Goal: Task Accomplishment & Management: Manage account settings

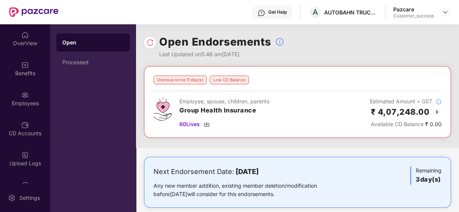
scroll to position [111, 0]
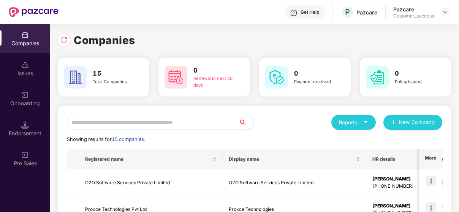
click at [133, 118] on input "text" at bounding box center [153, 122] width 172 height 15
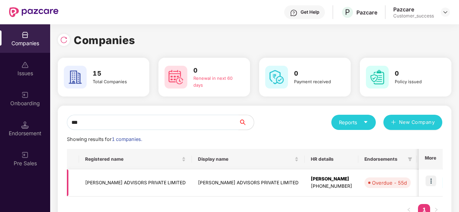
type input "***"
click at [429, 177] on img at bounding box center [431, 181] width 11 height 11
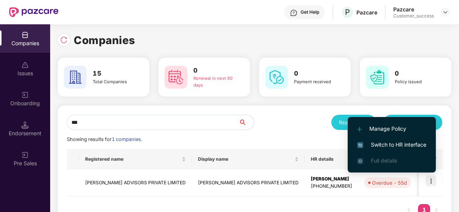
click at [418, 145] on span "Switch to HR interface" at bounding box center [391, 145] width 69 height 8
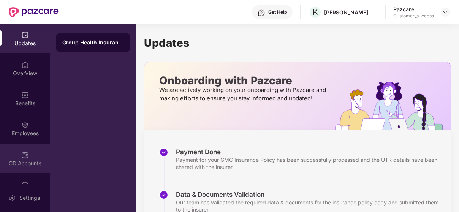
scroll to position [111, 0]
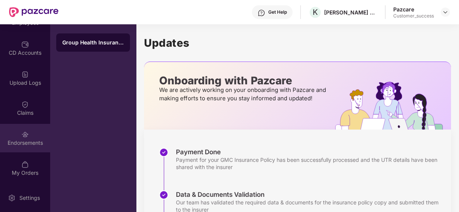
click at [28, 130] on div "Endorsements" at bounding box center [25, 138] width 50 height 29
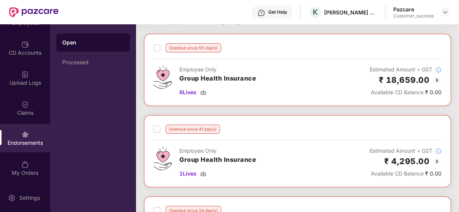
scroll to position [0, 0]
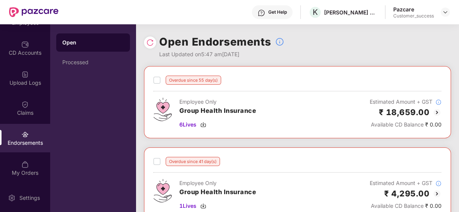
click at [434, 113] on img at bounding box center [437, 112] width 9 height 9
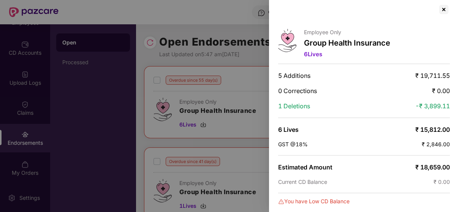
scroll to position [3, 0]
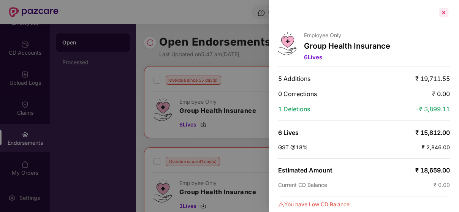
click at [447, 11] on div at bounding box center [444, 12] width 12 height 12
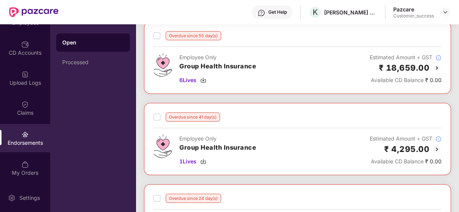
scroll to position [44, 0]
click at [435, 149] on img at bounding box center [437, 149] width 9 height 9
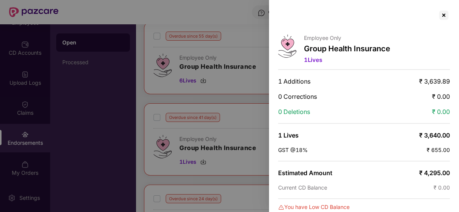
scroll to position [0, 0]
click at [440, 16] on div at bounding box center [444, 15] width 12 height 12
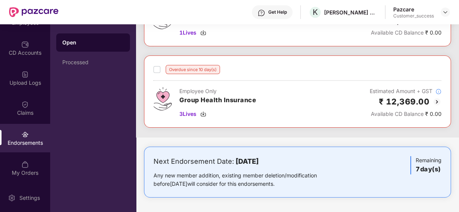
scroll to position [256, 0]
click at [436, 102] on img at bounding box center [437, 101] width 9 height 9
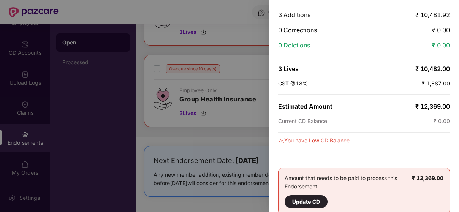
scroll to position [0, 0]
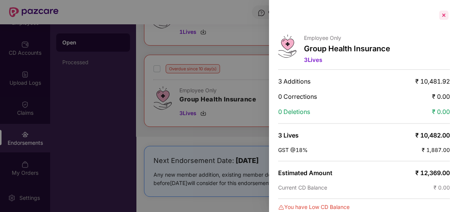
click at [445, 13] on div at bounding box center [444, 15] width 12 height 12
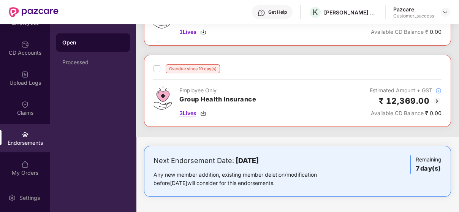
click at [188, 112] on span "3 Lives" at bounding box center [187, 113] width 17 height 8
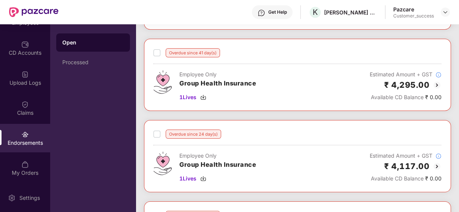
scroll to position [110, 0]
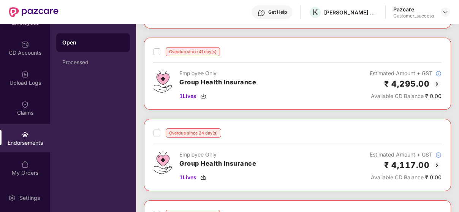
click at [8, 125] on div "Endorsements" at bounding box center [25, 138] width 50 height 29
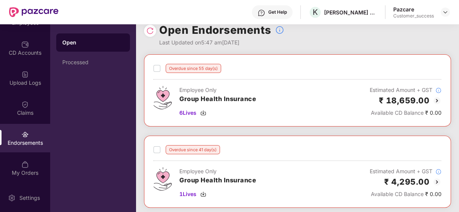
scroll to position [5, 0]
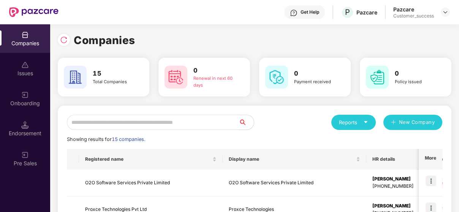
click at [112, 124] on input "text" at bounding box center [153, 122] width 172 height 15
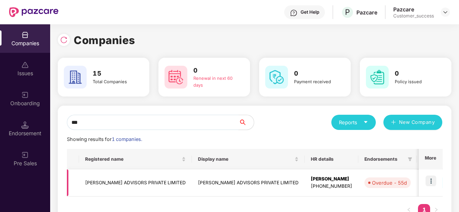
type input "***"
click at [84, 178] on td "[PERSON_NAME] ADVISORS PRIVATE LIMITED" at bounding box center [135, 183] width 113 height 27
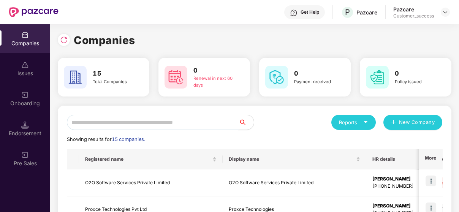
click at [154, 125] on input "text" at bounding box center [153, 122] width 172 height 15
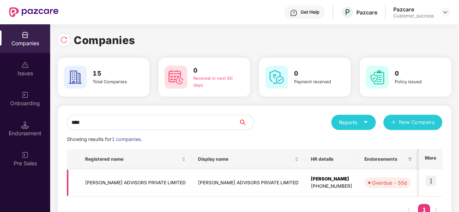
type input "****"
click at [428, 178] on img at bounding box center [431, 181] width 11 height 11
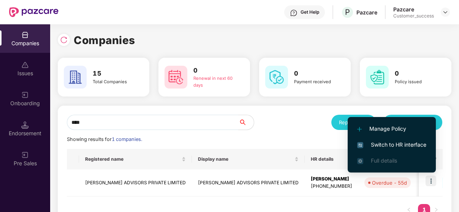
click at [418, 141] on span "Switch to HR interface" at bounding box center [391, 145] width 69 height 8
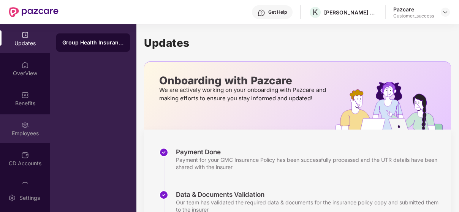
click at [26, 133] on div "Employees" at bounding box center [25, 134] width 50 height 8
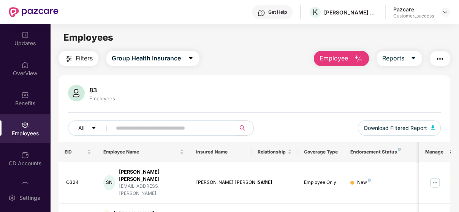
click at [86, 59] on span "Filters" at bounding box center [84, 59] width 17 height 10
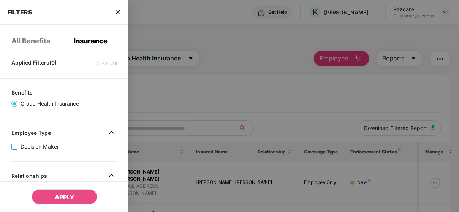
click at [23, 145] on span "Decision Maker" at bounding box center [39, 147] width 44 height 8
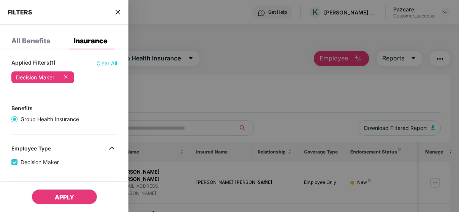
click at [60, 191] on button "APPLY" at bounding box center [65, 196] width 66 height 15
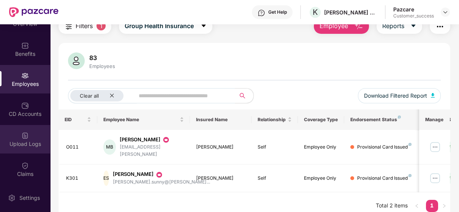
scroll to position [111, 0]
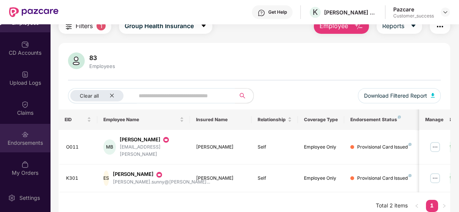
click at [12, 141] on div "Endorsements" at bounding box center [25, 143] width 50 height 8
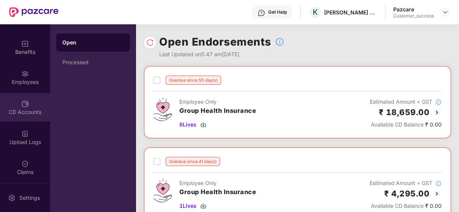
scroll to position [53, 0]
click at [27, 108] on div "CD Accounts" at bounding box center [25, 111] width 50 height 8
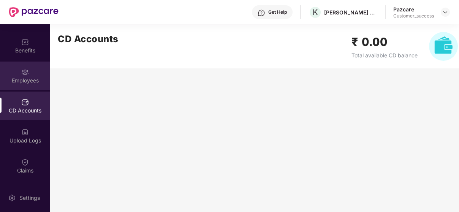
click at [26, 72] on img at bounding box center [25, 72] width 8 height 8
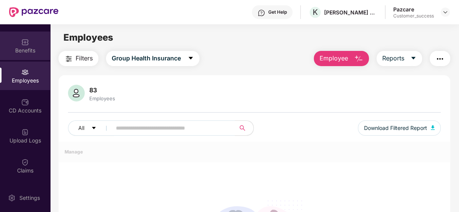
click at [34, 41] on div "Benefits" at bounding box center [25, 46] width 50 height 29
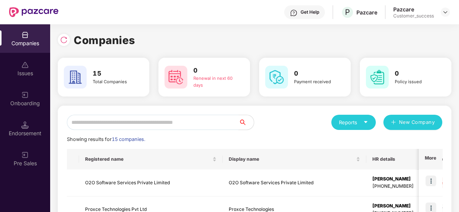
click at [146, 123] on input "text" at bounding box center [153, 122] width 172 height 15
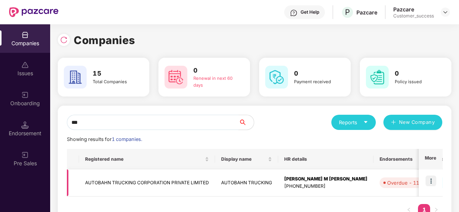
type input "***"
click at [432, 180] on img at bounding box center [431, 181] width 11 height 11
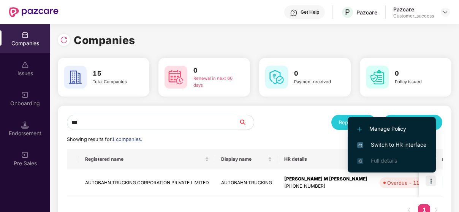
click at [417, 143] on span "Switch to HR interface" at bounding box center [391, 145] width 69 height 8
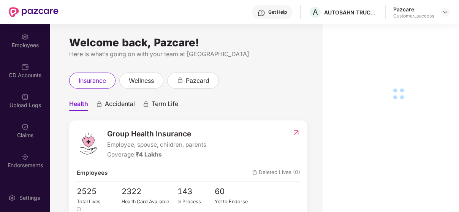
scroll to position [64, 0]
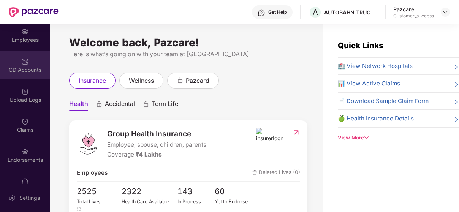
click at [29, 76] on div "CD Accounts" at bounding box center [25, 65] width 50 height 29
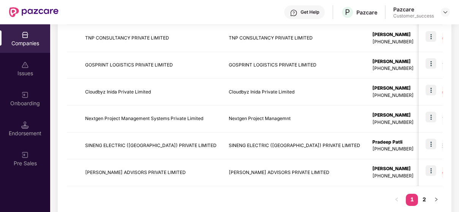
scroll to position [268, 0]
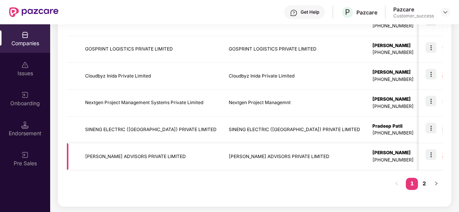
click at [425, 156] on td at bounding box center [431, 156] width 24 height 27
click at [426, 154] on img at bounding box center [431, 154] width 11 height 11
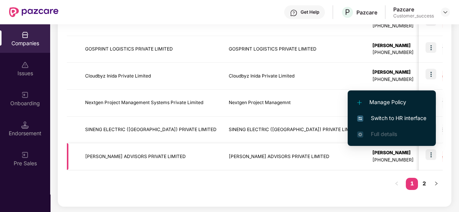
click at [137, 157] on td "[PERSON_NAME] ADVISORS PRIVATE LIMITED" at bounding box center [151, 156] width 144 height 27
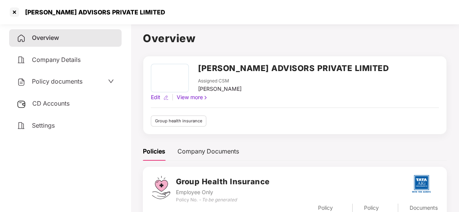
click at [48, 100] on div "CD Accounts" at bounding box center [65, 103] width 113 height 17
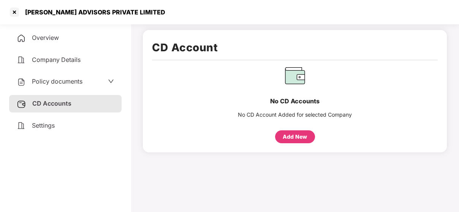
click at [53, 56] on span "Company Details" at bounding box center [56, 60] width 49 height 8
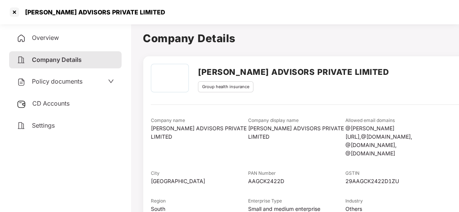
click at [82, 74] on div "Policy documents" at bounding box center [65, 81] width 113 height 17
click at [72, 84] on span "Policy documents" at bounding box center [57, 82] width 51 height 8
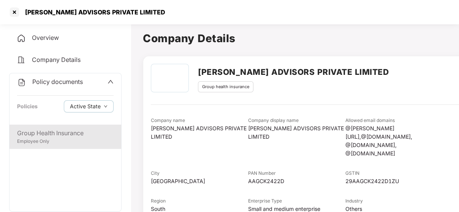
click at [50, 137] on div "Group Health Insurance" at bounding box center [65, 134] width 97 height 10
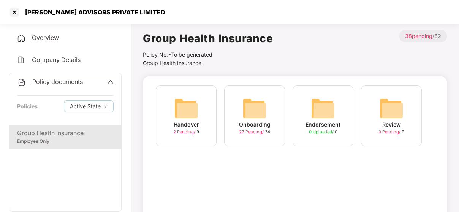
click at [267, 114] on div "Onboarding 27 Pending / 34" at bounding box center [254, 116] width 61 height 61
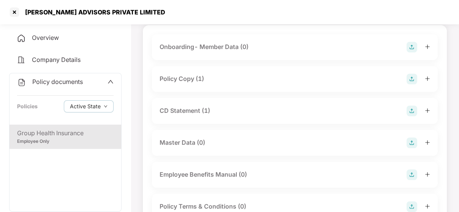
scroll to position [61, 0]
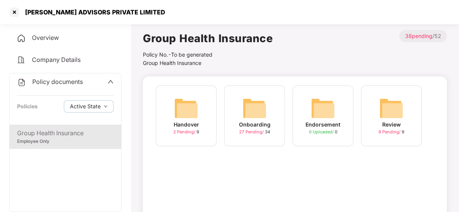
click at [305, 106] on div "Endorsement 0 Uploaded / 0" at bounding box center [323, 116] width 61 height 61
click at [13, 10] on div at bounding box center [14, 12] width 12 height 12
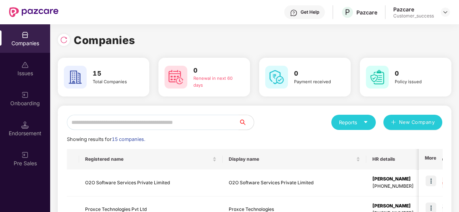
click at [150, 122] on input "text" at bounding box center [153, 122] width 172 height 15
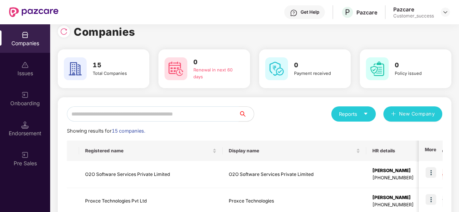
scroll to position [10, 0]
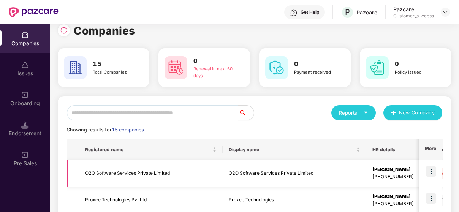
click at [373, 178] on div "[PHONE_NUMBER]" at bounding box center [393, 176] width 41 height 7
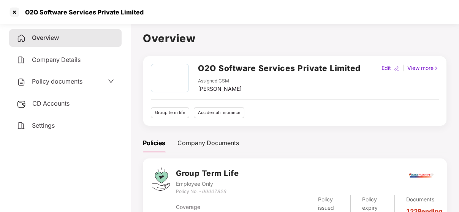
click at [48, 78] on span "Policy documents" at bounding box center [57, 82] width 51 height 8
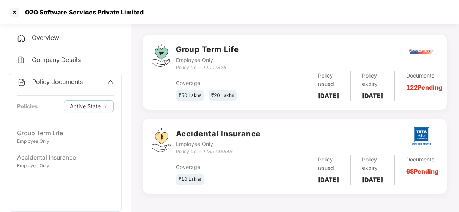
scroll to position [143, 0]
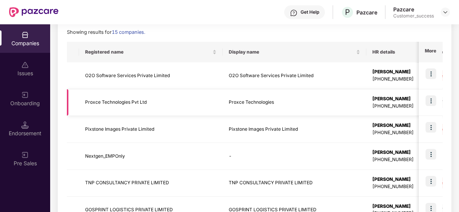
scroll to position [108, 0]
click at [101, 97] on td "Proxce Technologies Pvt Ltd" at bounding box center [151, 102] width 144 height 27
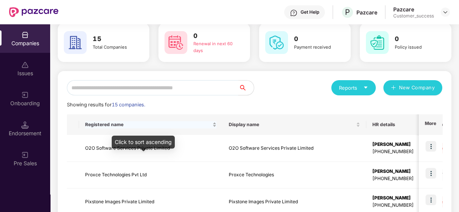
scroll to position [35, 0]
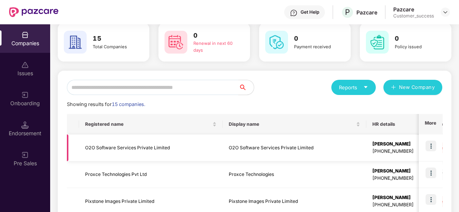
click at [152, 145] on td "O2O Software Services Private Limited" at bounding box center [151, 148] width 144 height 27
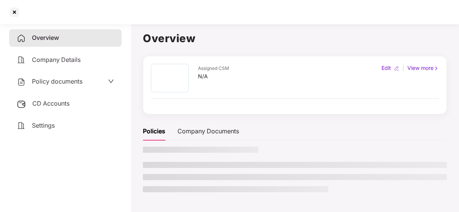
scroll to position [0, 0]
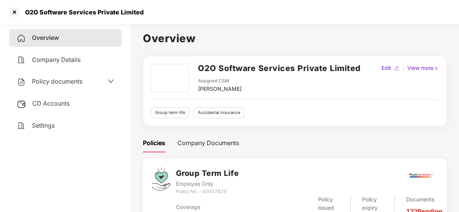
click at [68, 83] on span "Policy documents" at bounding box center [57, 82] width 51 height 8
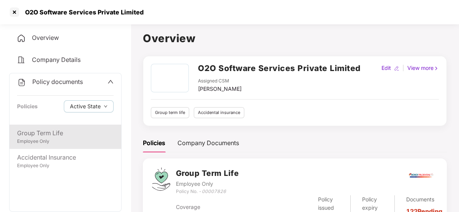
click at [62, 143] on div "Employee Only" at bounding box center [65, 141] width 97 height 7
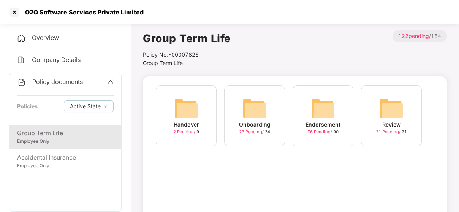
click at [321, 119] on img at bounding box center [323, 108] width 24 height 24
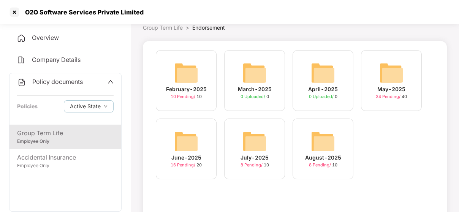
scroll to position [38, 0]
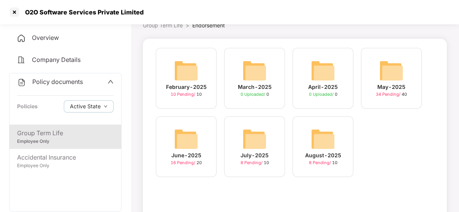
click at [319, 134] on img at bounding box center [323, 139] width 24 height 24
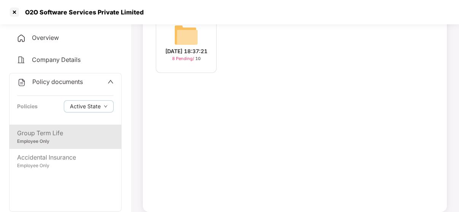
scroll to position [75, 0]
click at [184, 37] on img at bounding box center [186, 33] width 24 height 24
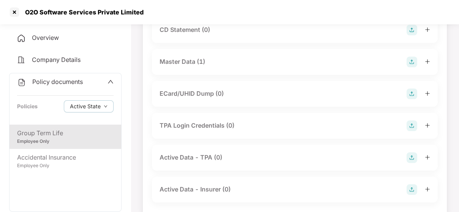
scroll to position [195, 0]
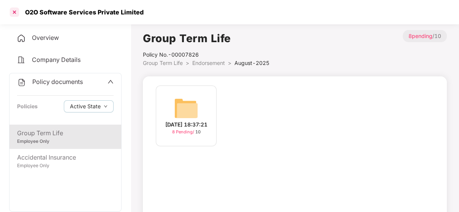
click at [14, 15] on div at bounding box center [14, 12] width 12 height 12
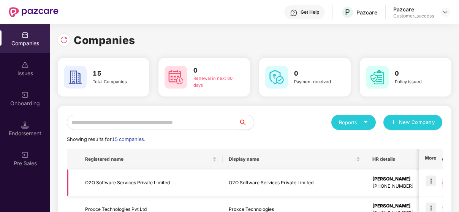
click at [99, 180] on td "O2O Software Services Private Limited" at bounding box center [151, 183] width 144 height 27
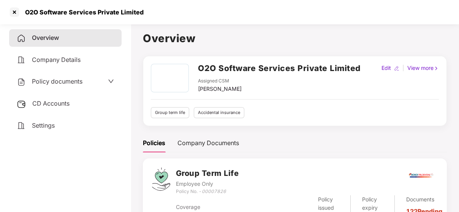
click at [47, 80] on span "Policy documents" at bounding box center [57, 82] width 51 height 8
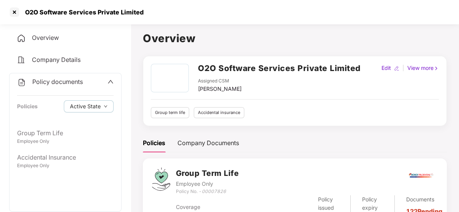
click at [73, 75] on div "Policy documents Policies Active State" at bounding box center [66, 98] width 112 height 51
click at [78, 84] on span "Policy documents" at bounding box center [57, 82] width 51 height 8
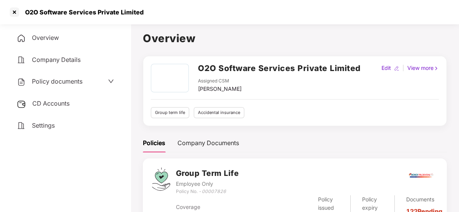
click at [78, 84] on span "Policy documents" at bounding box center [57, 82] width 51 height 8
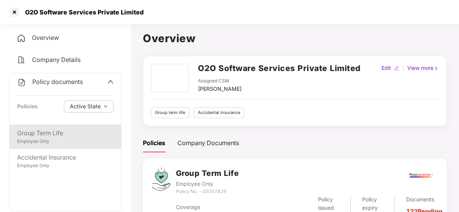
click at [46, 140] on div "Employee Only" at bounding box center [65, 141] width 97 height 7
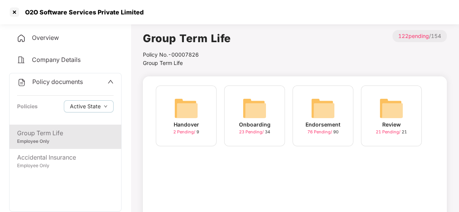
click at [345, 107] on div "Endorsement 76 Pending / 90" at bounding box center [323, 116] width 61 height 61
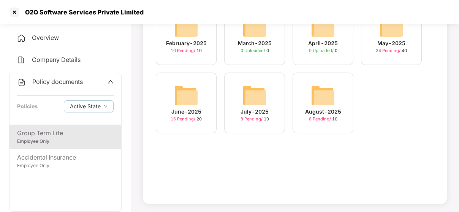
scroll to position [82, 0]
click at [307, 83] on div "August-2025 8 Pending / 10" at bounding box center [323, 102] width 61 height 61
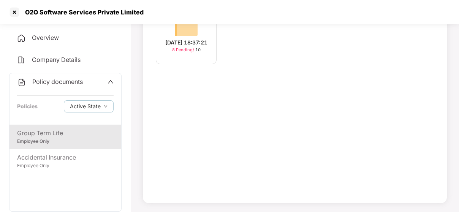
click at [199, 46] on div "[DATE] 18:37:21" at bounding box center [186, 42] width 42 height 8
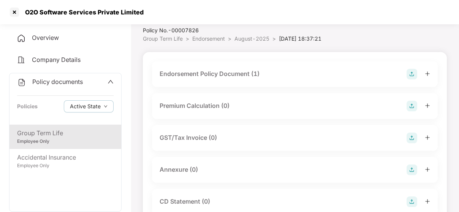
scroll to position [0, 0]
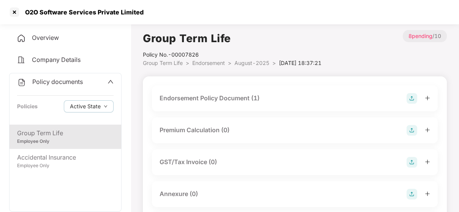
click at [166, 97] on div "Endorsement Policy Document (1)" at bounding box center [210, 99] width 100 height 10
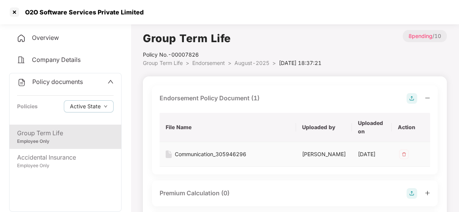
click at [199, 155] on div "Communication_305946296" at bounding box center [210, 154] width 71 height 8
click at [424, 96] on div at bounding box center [419, 98] width 24 height 11
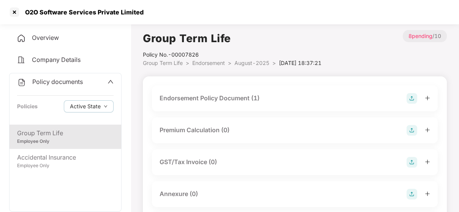
click at [270, 97] on div "Endorsement Policy Document (1)" at bounding box center [295, 98] width 271 height 11
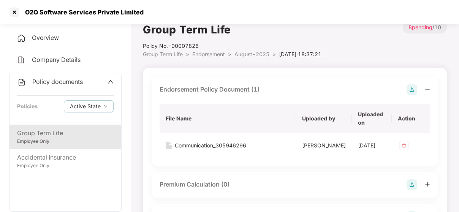
scroll to position [8, 0]
click at [276, 89] on div "Endorsement Policy Document (1)" at bounding box center [295, 90] width 271 height 11
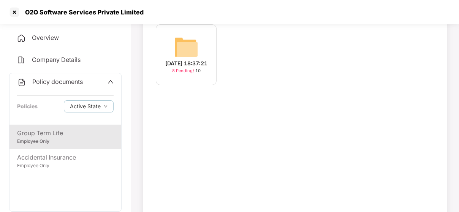
scroll to position [82, 0]
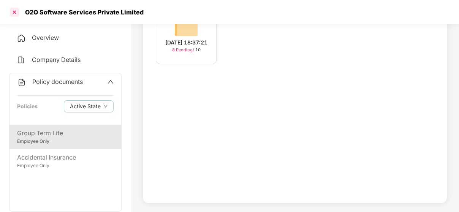
click at [13, 8] on div at bounding box center [14, 12] width 12 height 12
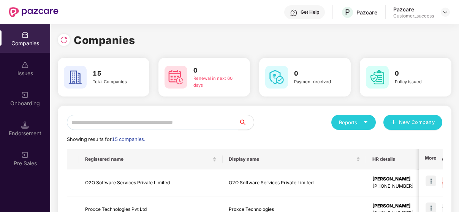
scroll to position [0, 0]
click at [133, 121] on input "text" at bounding box center [153, 122] width 172 height 15
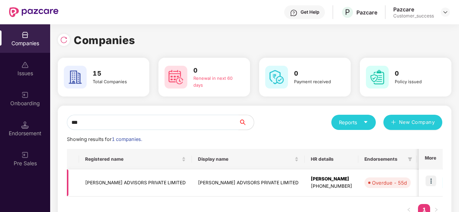
type input "***"
click at [432, 183] on img at bounding box center [431, 181] width 11 height 11
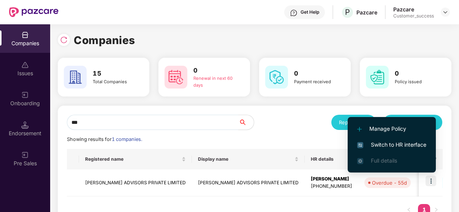
click at [410, 140] on li "Switch to HR interface" at bounding box center [392, 145] width 88 height 16
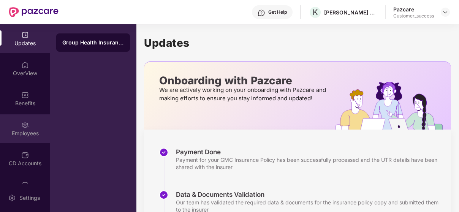
click at [21, 122] on img at bounding box center [25, 125] width 8 height 8
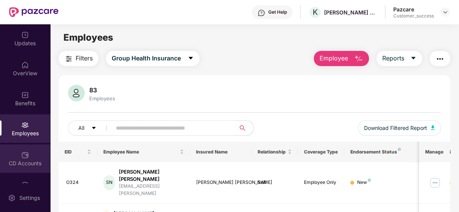
click at [10, 158] on div "CD Accounts" at bounding box center [25, 159] width 50 height 29
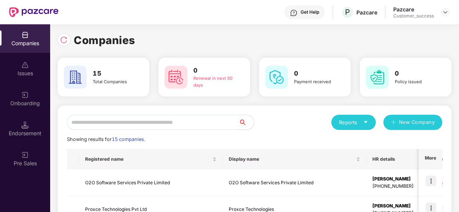
click at [143, 122] on input "text" at bounding box center [153, 122] width 172 height 15
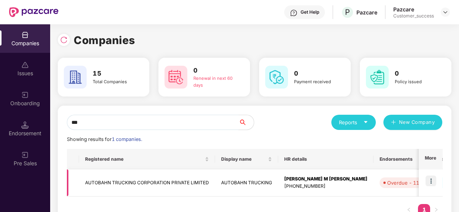
type input "***"
click at [432, 180] on img at bounding box center [431, 181] width 11 height 11
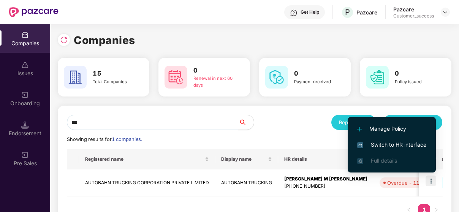
click at [397, 142] on span "Switch to HR interface" at bounding box center [391, 145] width 69 height 8
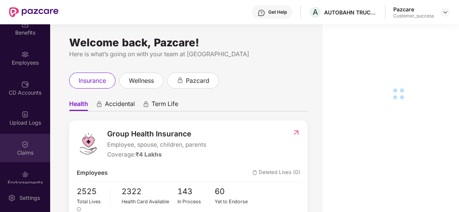
scroll to position [41, 0]
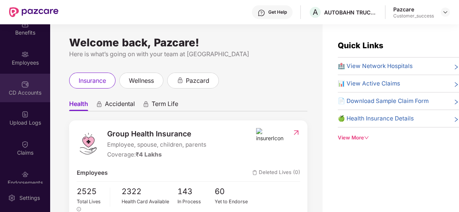
click at [13, 87] on div "CD Accounts" at bounding box center [25, 88] width 50 height 29
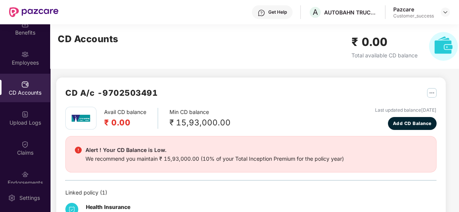
click at [229, 132] on div "Avail CD balance ₹ 0.00 Min CD balance ₹ 15,93,000.00 Last updated balance [DAT…" at bounding box center [251, 167] width 372 height 121
click at [402, 120] on span "Add CD Balance" at bounding box center [412, 123] width 39 height 7
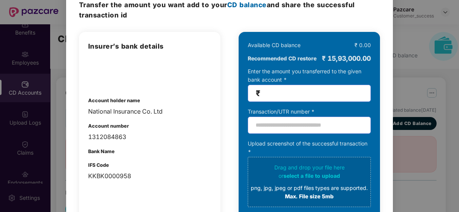
scroll to position [0, 0]
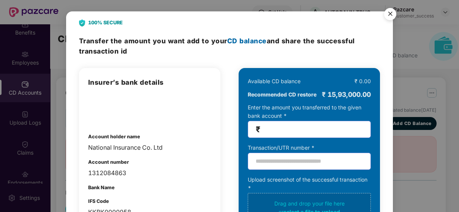
click at [390, 14] on img "Close" at bounding box center [390, 15] width 21 height 21
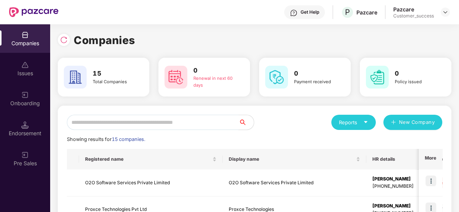
click at [135, 118] on input "text" at bounding box center [153, 122] width 172 height 15
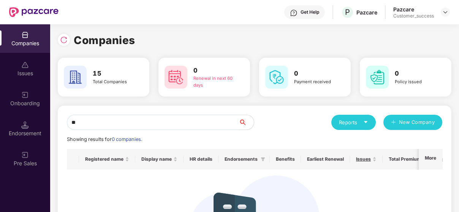
type input "*"
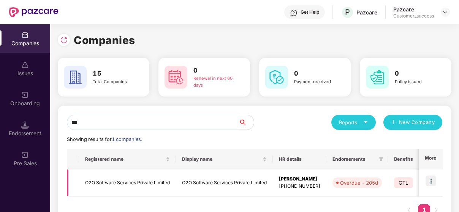
type input "***"
click at [430, 180] on img at bounding box center [431, 181] width 11 height 11
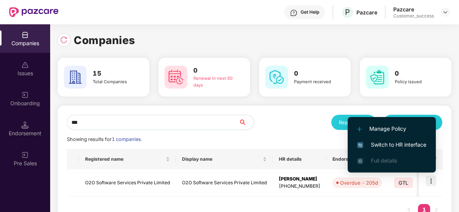
click at [393, 144] on span "Switch to HR interface" at bounding box center [391, 145] width 69 height 8
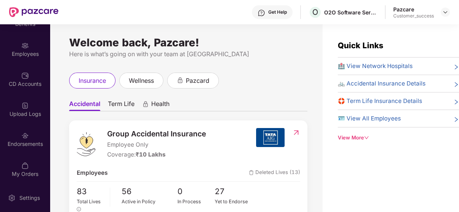
scroll to position [51, 0]
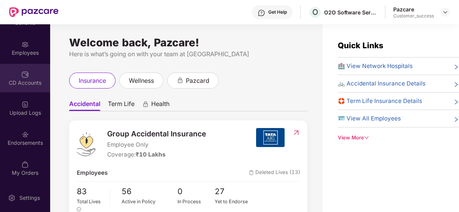
click at [23, 73] on img at bounding box center [25, 75] width 8 height 8
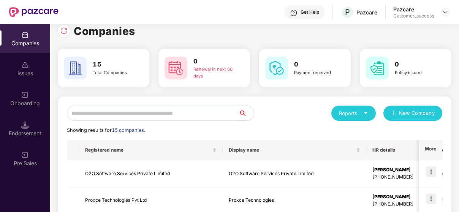
scroll to position [17, 0]
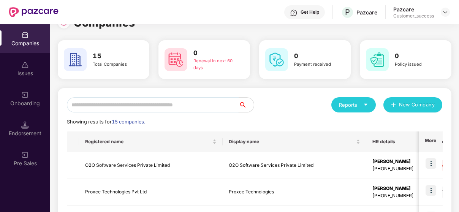
click at [133, 100] on input "text" at bounding box center [153, 104] width 172 height 15
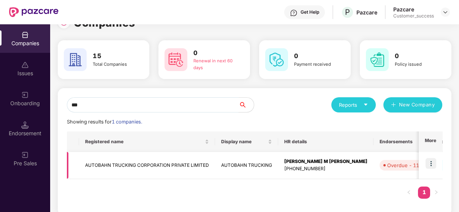
type input "***"
click at [431, 162] on img at bounding box center [431, 163] width 11 height 11
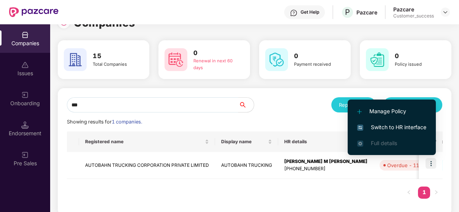
click at [410, 126] on span "Switch to HR interface" at bounding box center [391, 127] width 69 height 8
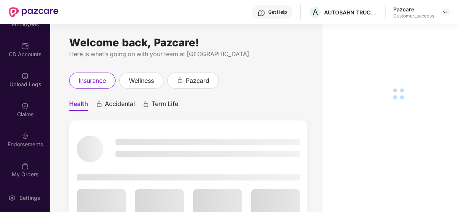
scroll to position [79, 0]
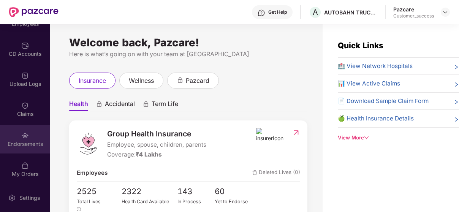
click at [13, 129] on div "Endorsements" at bounding box center [25, 139] width 50 height 29
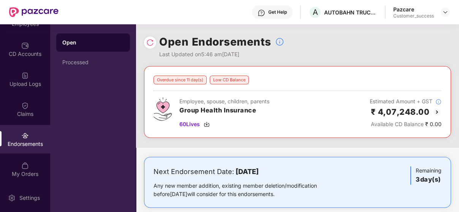
click at [436, 110] on img at bounding box center [437, 112] width 9 height 9
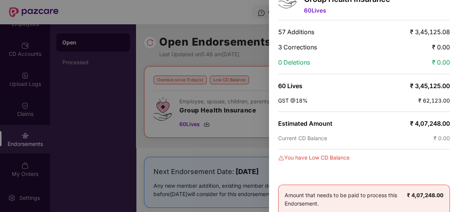
scroll to position [0, 0]
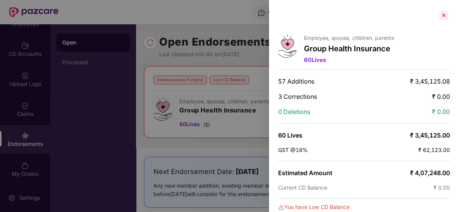
click at [445, 15] on div at bounding box center [444, 15] width 12 height 12
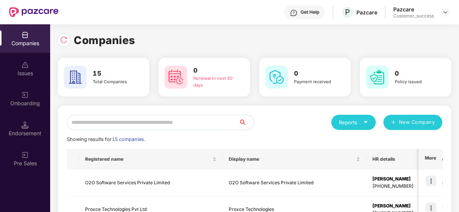
click at [77, 121] on input "text" at bounding box center [153, 122] width 172 height 15
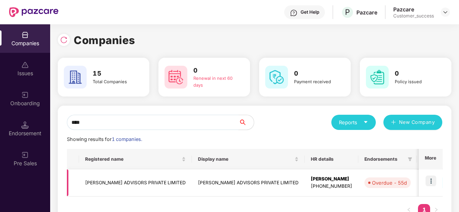
type input "****"
click at [435, 183] on img at bounding box center [431, 181] width 11 height 11
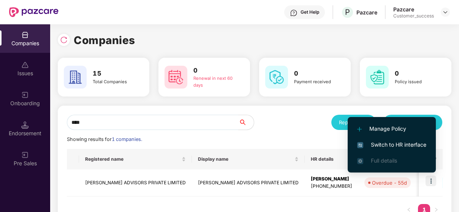
click at [412, 142] on span "Switch to HR interface" at bounding box center [391, 145] width 69 height 8
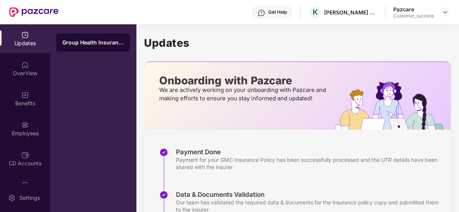
click at [20, 104] on div "Benefits" at bounding box center [25, 104] width 50 height 8
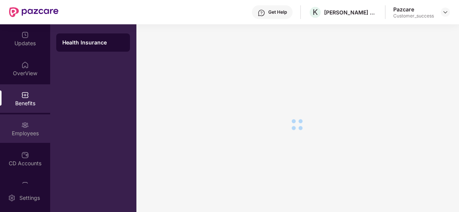
click at [14, 142] on div "Employees" at bounding box center [25, 128] width 50 height 29
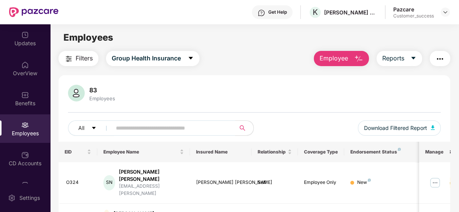
click at [170, 127] on input "text" at bounding box center [170, 127] width 109 height 11
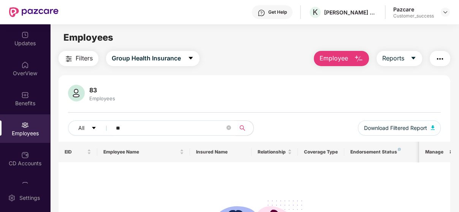
type input "*"
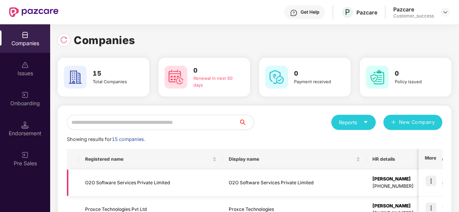
click at [427, 177] on img at bounding box center [431, 181] width 11 height 11
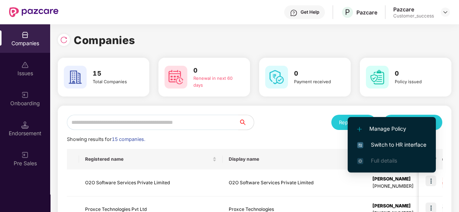
click at [381, 138] on li "Switch to HR interface" at bounding box center [392, 145] width 88 height 16
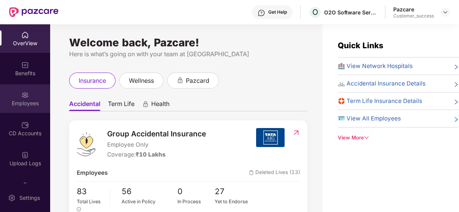
click at [16, 94] on div "Employees" at bounding box center [25, 98] width 50 height 29
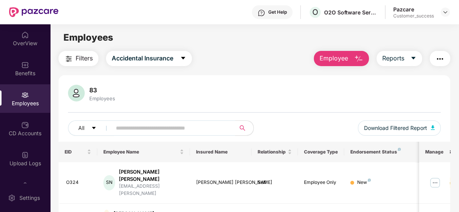
click at [113, 130] on span at bounding box center [171, 128] width 129 height 15
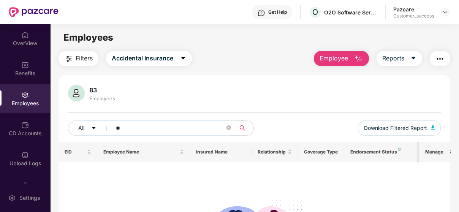
type input "*"
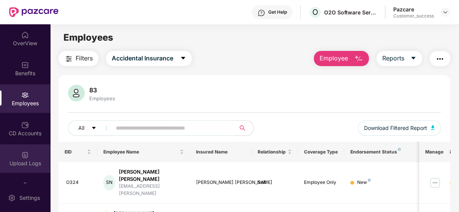
scroll to position [51, 0]
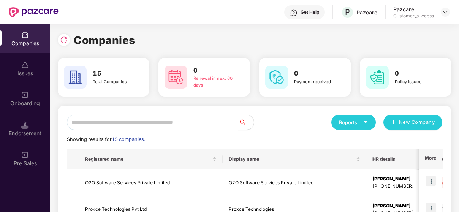
click at [134, 121] on input "text" at bounding box center [153, 122] width 172 height 15
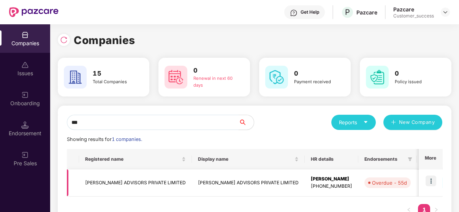
type input "***"
click at [429, 183] on img at bounding box center [431, 181] width 11 height 11
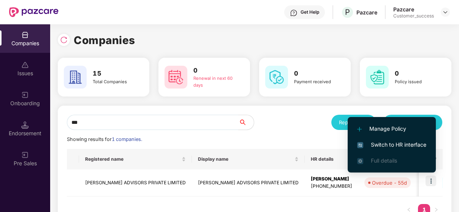
click at [368, 144] on span "Switch to HR interface" at bounding box center [391, 145] width 69 height 8
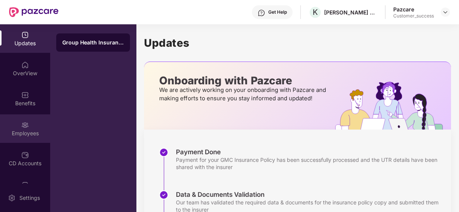
click at [21, 127] on img at bounding box center [25, 125] width 8 height 8
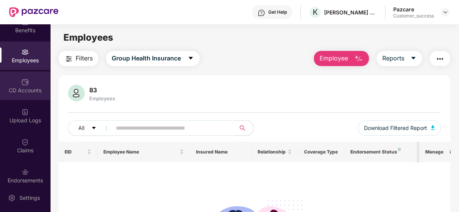
scroll to position [75, 0]
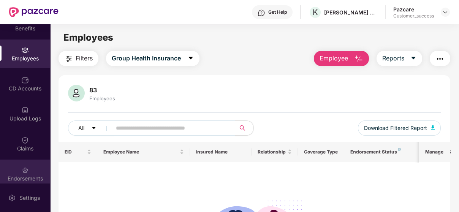
click at [23, 171] on img at bounding box center [25, 171] width 8 height 8
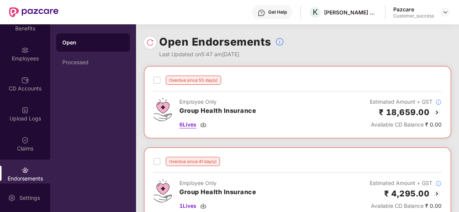
click at [192, 127] on span "6 Lives" at bounding box center [187, 125] width 17 height 8
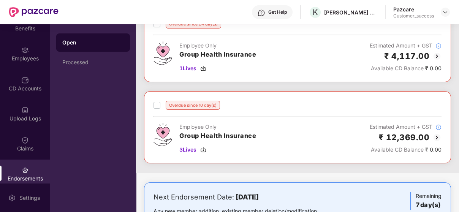
scroll to position [223, 0]
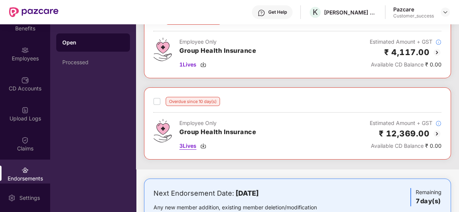
click at [200, 145] on div "3 Lives" at bounding box center [217, 146] width 77 height 8
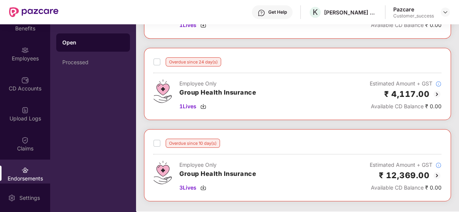
scroll to position [181, 0]
click at [192, 108] on span "1 Lives" at bounding box center [187, 106] width 17 height 8
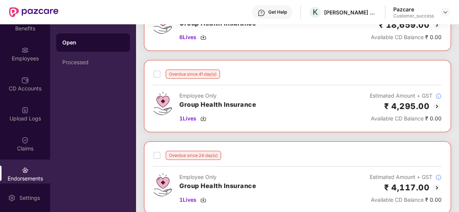
scroll to position [69, 0]
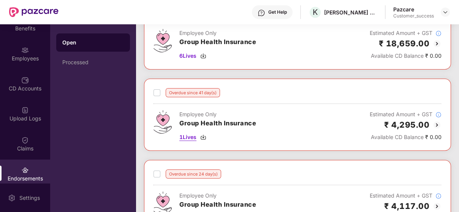
click at [193, 135] on span "1 Lives" at bounding box center [187, 137] width 17 height 8
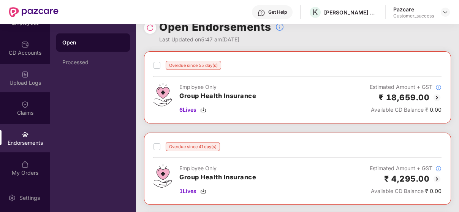
scroll to position [102, 0]
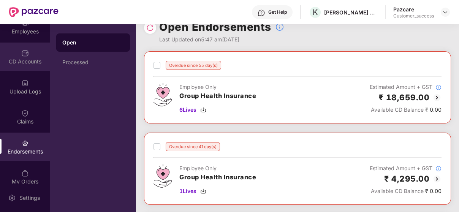
click at [18, 52] on div "CD Accounts" at bounding box center [25, 57] width 50 height 29
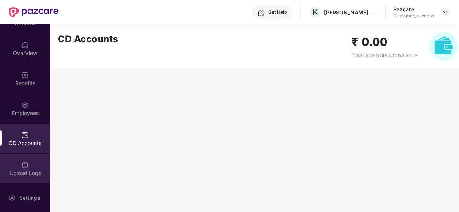
scroll to position [0, 0]
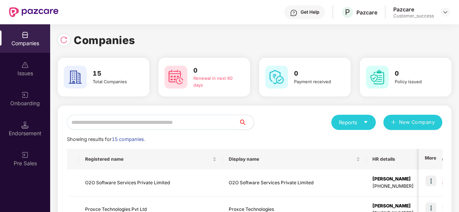
click at [119, 125] on input "text" at bounding box center [153, 122] width 172 height 15
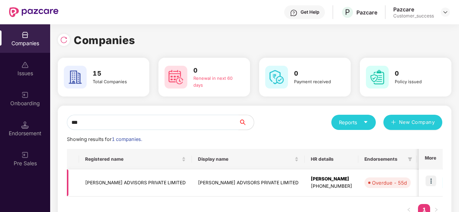
type input "***"
click at [96, 182] on td "[PERSON_NAME] ADVISORS PRIVATE LIMITED" at bounding box center [135, 183] width 113 height 27
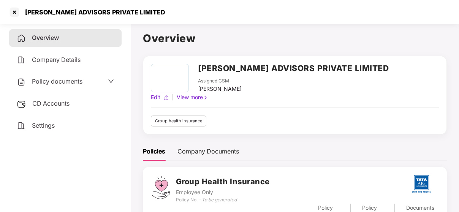
click at [56, 79] on span "Policy documents" at bounding box center [57, 82] width 51 height 8
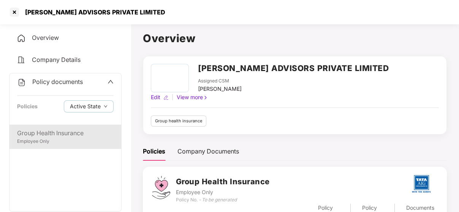
click at [47, 131] on div "Group Health Insurance" at bounding box center [65, 134] width 97 height 10
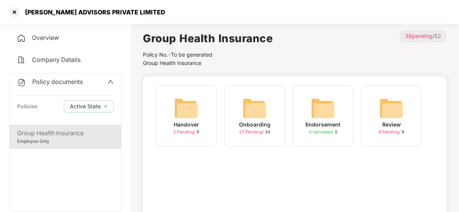
click at [265, 109] on img at bounding box center [255, 108] width 24 height 24
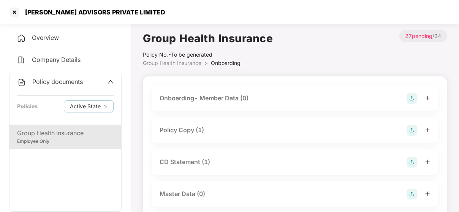
click at [206, 160] on div "CD Statement (1)" at bounding box center [185, 162] width 51 height 10
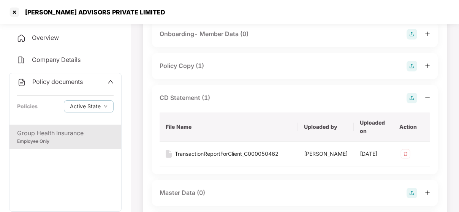
scroll to position [64, 0]
click at [17, 9] on div at bounding box center [14, 12] width 12 height 12
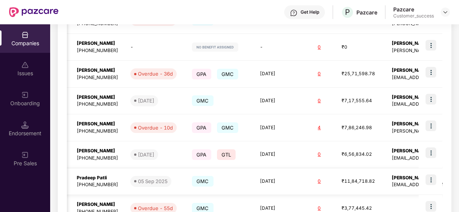
scroll to position [268, 0]
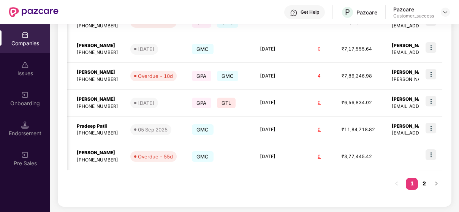
click at [421, 181] on link "2" at bounding box center [424, 183] width 12 height 11
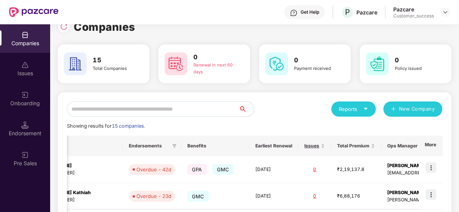
scroll to position [0, 0]
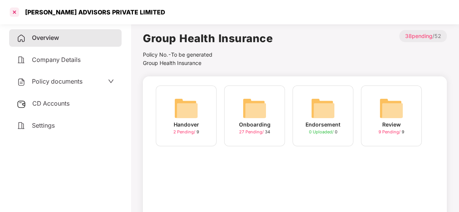
click at [13, 10] on div at bounding box center [14, 12] width 12 height 12
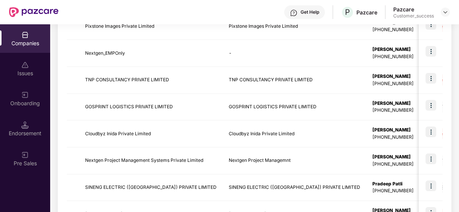
scroll to position [268, 0]
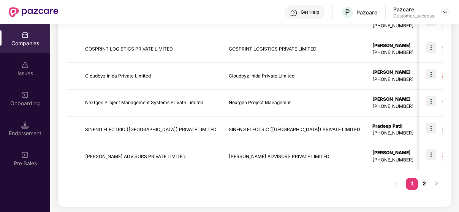
click at [424, 182] on link "2" at bounding box center [424, 183] width 12 height 11
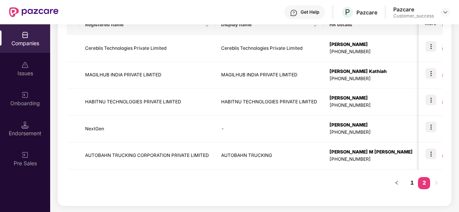
scroll to position [134, 0]
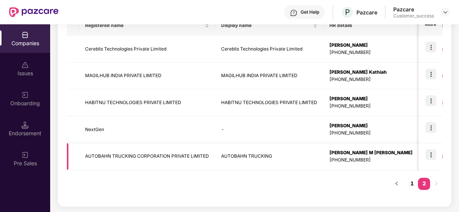
click at [117, 151] on td "AUTOBAHN TRUCKING CORPORATION PRIVATE LIMITED" at bounding box center [147, 156] width 136 height 27
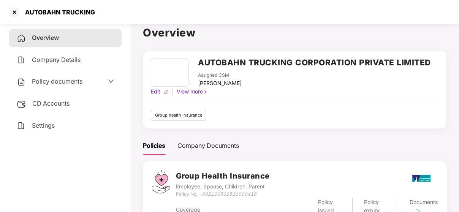
scroll to position [5, 0]
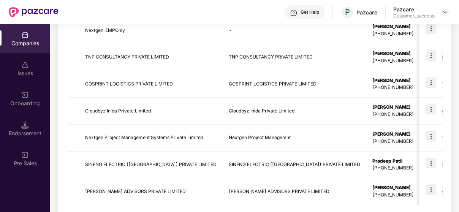
scroll to position [268, 0]
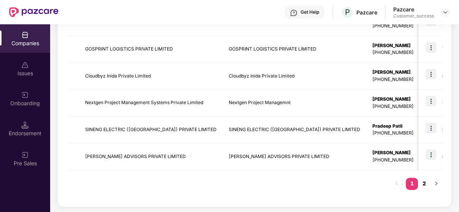
click at [423, 186] on link "2" at bounding box center [424, 183] width 12 height 11
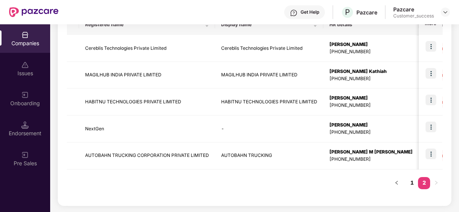
scroll to position [134, 0]
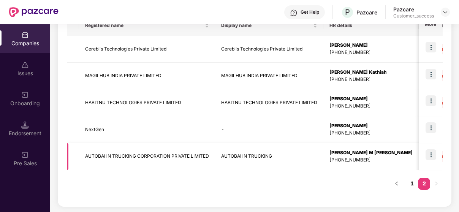
click at [435, 156] on img at bounding box center [431, 154] width 11 height 11
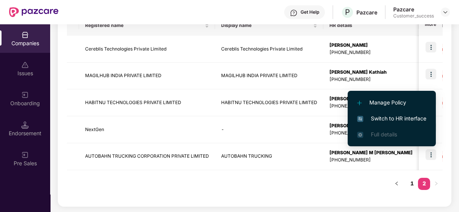
click at [390, 114] on li "Switch to HR interface" at bounding box center [392, 119] width 88 height 16
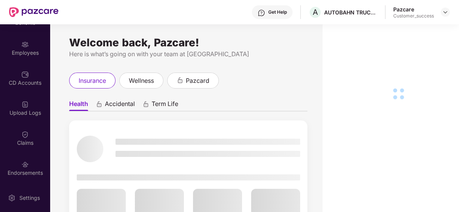
scroll to position [60, 0]
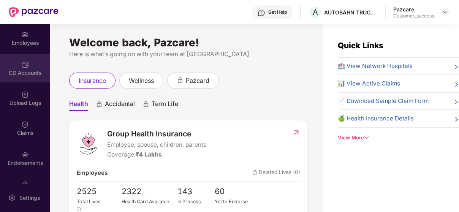
click at [22, 59] on div "CD Accounts" at bounding box center [25, 68] width 50 height 29
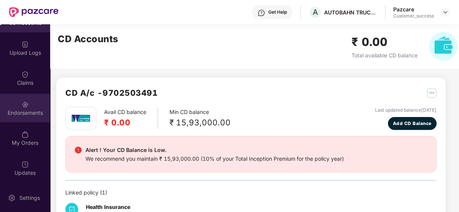
scroll to position [110, 0]
click at [24, 113] on div "Endorsements" at bounding box center [25, 114] width 50 height 8
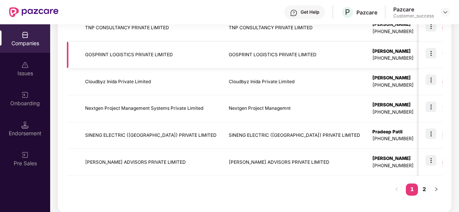
scroll to position [268, 0]
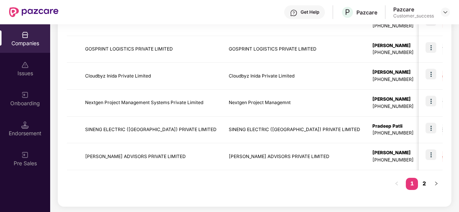
click at [423, 180] on link "2" at bounding box center [424, 183] width 12 height 11
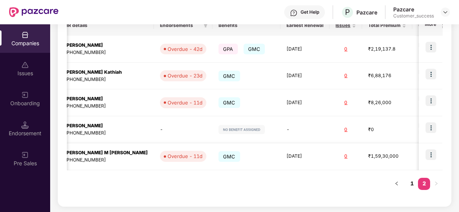
scroll to position [0, 296]
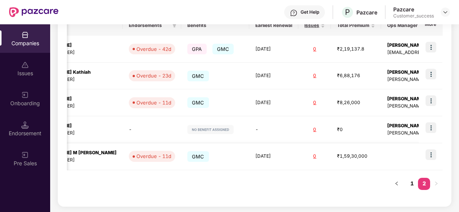
click at [425, 156] on td at bounding box center [431, 156] width 24 height 27
click at [427, 159] on img at bounding box center [431, 154] width 11 height 11
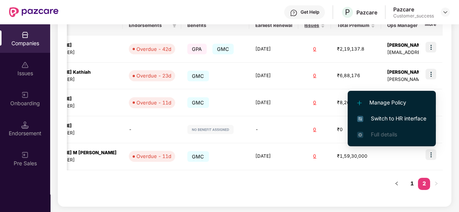
click at [414, 120] on span "Switch to HR interface" at bounding box center [391, 118] width 69 height 8
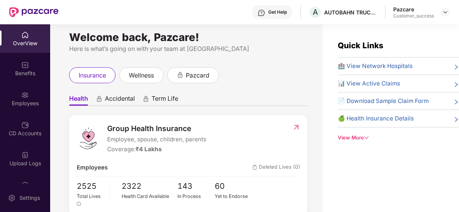
scroll to position [0, 0]
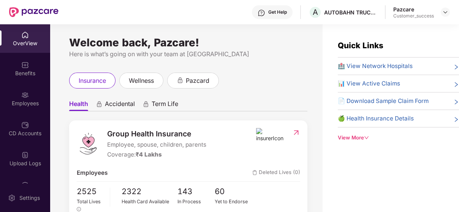
click at [348, 139] on div "View More" at bounding box center [398, 138] width 121 height 8
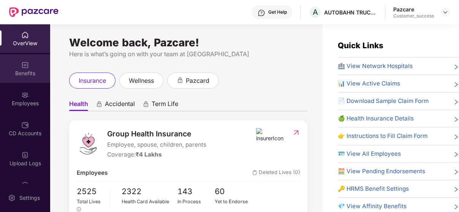
click at [25, 73] on div "Benefits" at bounding box center [25, 74] width 50 height 8
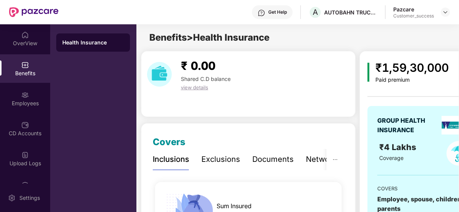
click at [213, 157] on div "Exclusions" at bounding box center [221, 160] width 39 height 12
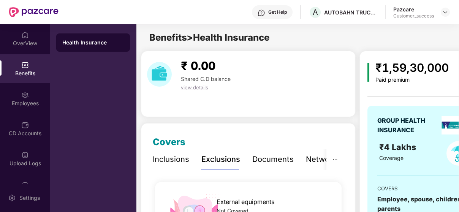
click at [275, 154] on div "Documents" at bounding box center [272, 160] width 41 height 12
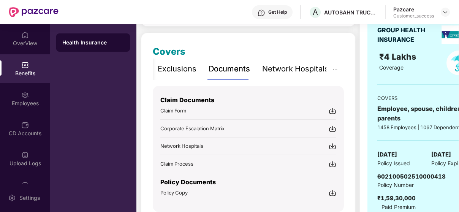
scroll to position [89, 0]
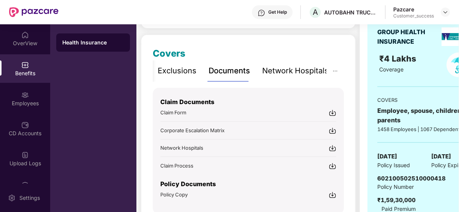
click at [275, 67] on div "Network Hospitals" at bounding box center [295, 71] width 67 height 12
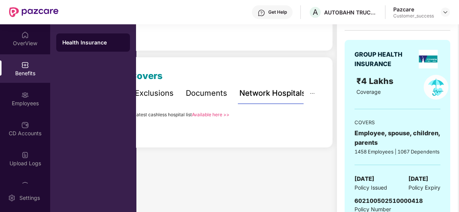
scroll to position [69, 0]
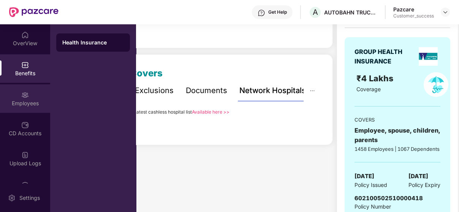
click at [23, 102] on div "Employees" at bounding box center [25, 104] width 50 height 8
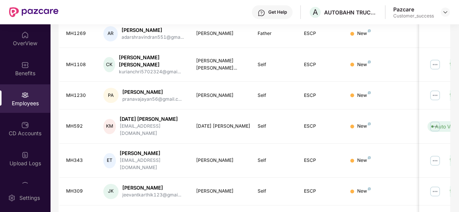
scroll to position [0, 0]
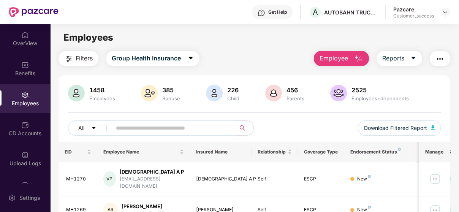
click at [335, 61] on span "Employee" at bounding box center [334, 59] width 29 height 10
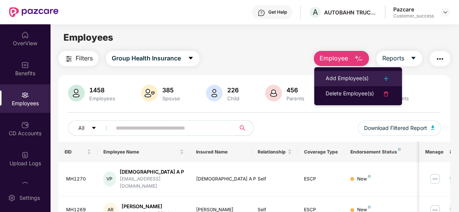
click at [332, 75] on div "Add Employee(s)" at bounding box center [347, 78] width 43 height 9
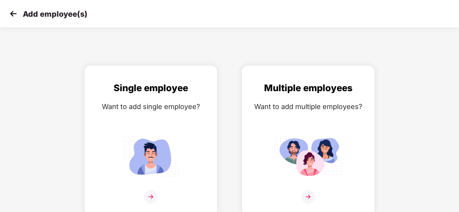
scroll to position [3, 0]
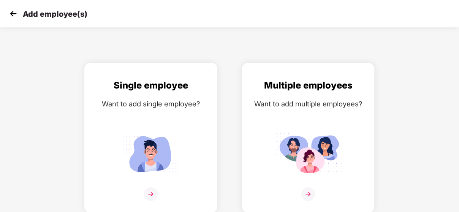
click at [159, 121] on div "Single employee Want to add single employee?" at bounding box center [150, 144] width 117 height 132
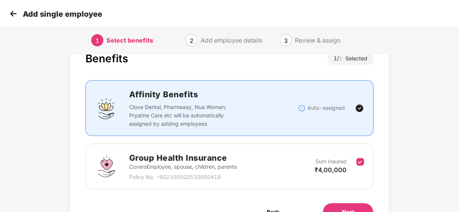
scroll to position [44, 0]
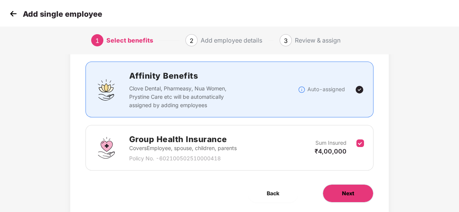
click at [341, 186] on button "Next" at bounding box center [348, 193] width 51 height 18
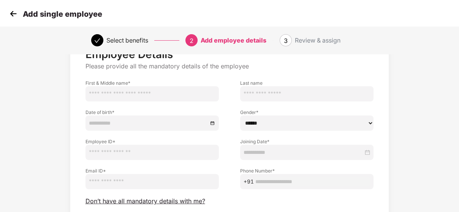
scroll to position [33, 0]
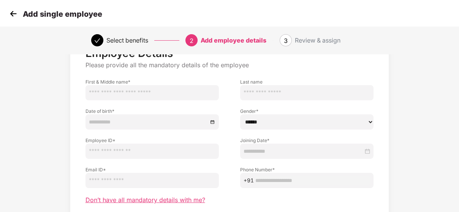
click at [159, 199] on span "Don’t have all mandatory details with me?" at bounding box center [146, 200] width 120 height 8
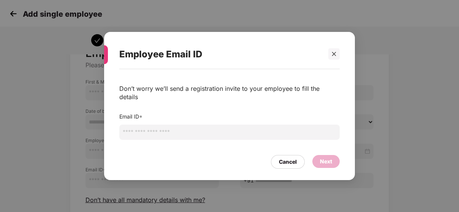
click at [155, 128] on input "email" at bounding box center [229, 132] width 221 height 15
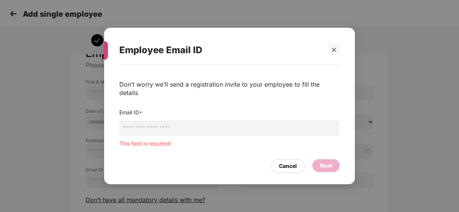
click at [134, 144] on div "Don’t worry we’ll send a registration invite to your employee to fill the detai…" at bounding box center [229, 112] width 221 height 87
click at [331, 54] on div at bounding box center [334, 49] width 11 height 11
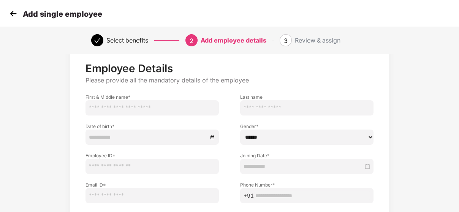
scroll to position [14, 0]
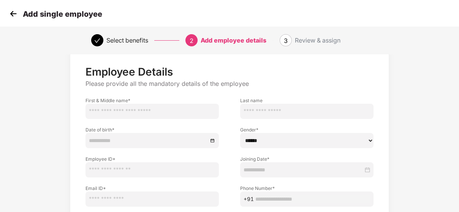
click at [8, 14] on img at bounding box center [13, 13] width 11 height 11
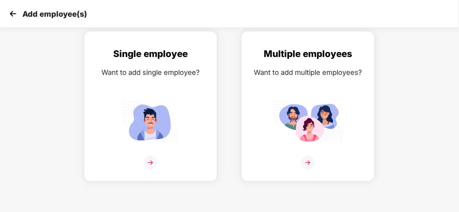
scroll to position [3, 0]
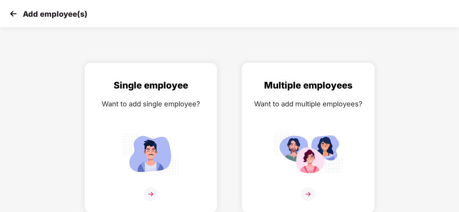
click at [287, 119] on div "Multiple employees Want to add multiple employees?" at bounding box center [308, 144] width 117 height 132
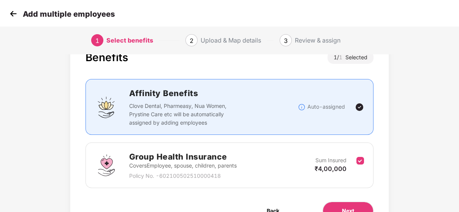
scroll to position [36, 0]
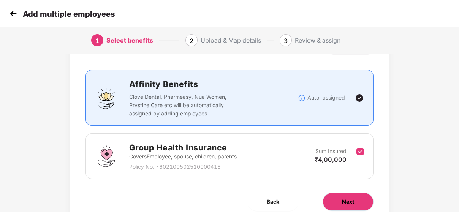
click at [340, 204] on button "Next" at bounding box center [348, 202] width 51 height 18
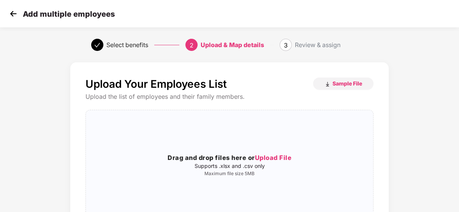
scroll to position [24, 0]
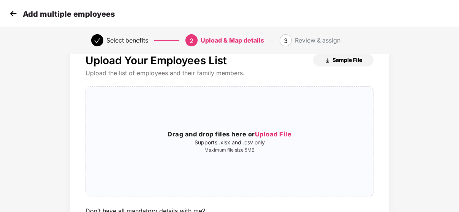
click at [345, 61] on span "Sample File" at bounding box center [348, 59] width 30 height 7
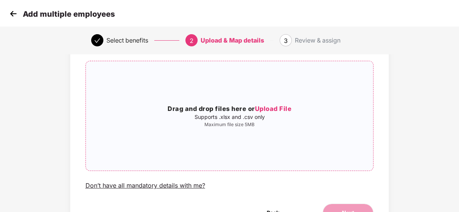
scroll to position [52, 0]
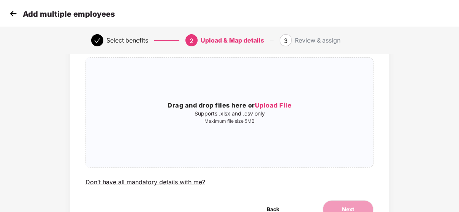
click at [17, 16] on img at bounding box center [13, 13] width 11 height 11
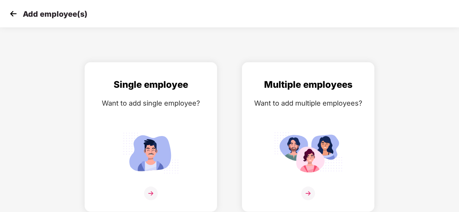
scroll to position [0, 0]
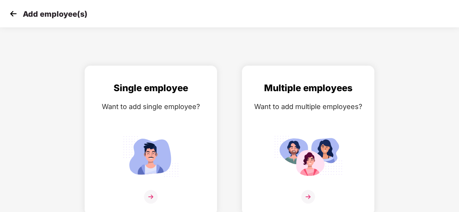
click at [11, 14] on img at bounding box center [13, 13] width 11 height 11
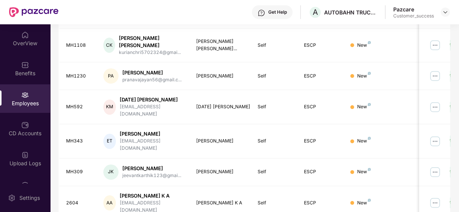
scroll to position [254, 0]
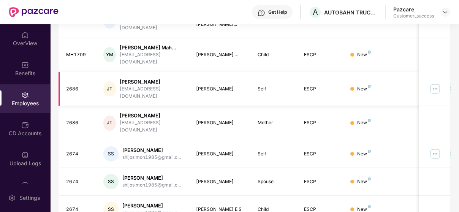
click at [437, 87] on img at bounding box center [435, 89] width 12 height 12
click at [192, 114] on td "[PERSON_NAME]" at bounding box center [221, 123] width 62 height 34
click at [436, 83] on img at bounding box center [435, 89] width 12 height 12
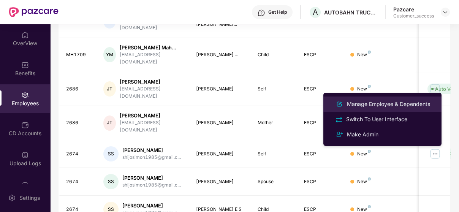
click at [354, 104] on div "Manage Employee & Dependents" at bounding box center [389, 104] width 86 height 8
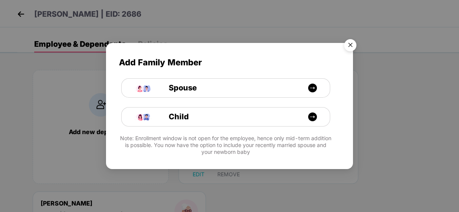
click at [350, 46] on img "Close" at bounding box center [350, 46] width 21 height 21
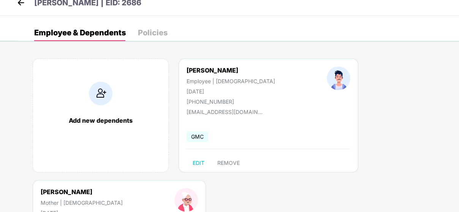
scroll to position [0, 0]
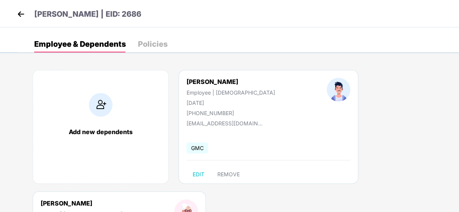
click at [20, 18] on img at bounding box center [20, 13] width 11 height 11
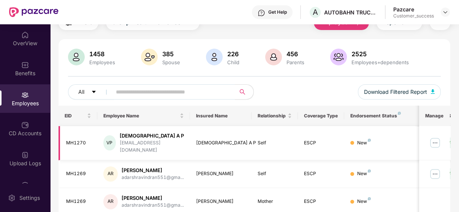
scroll to position [38, 0]
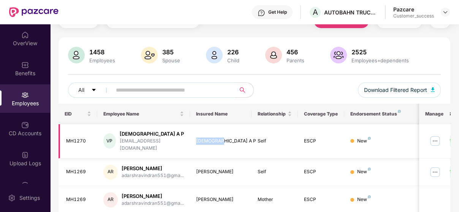
drag, startPoint x: 196, startPoint y: 137, endPoint x: 218, endPoint y: 137, distance: 21.3
click at [218, 138] on div "[DEMOGRAPHIC_DATA] A P" at bounding box center [221, 141] width 50 height 7
click at [221, 138] on div "[DEMOGRAPHIC_DATA] A P" at bounding box center [221, 141] width 50 height 7
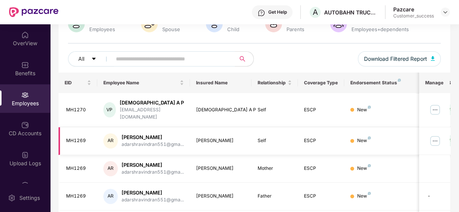
scroll to position [69, 0]
drag, startPoint x: 196, startPoint y: 135, endPoint x: 237, endPoint y: 132, distance: 41.2
click at [237, 138] on div "[PERSON_NAME]" at bounding box center [221, 141] width 50 height 7
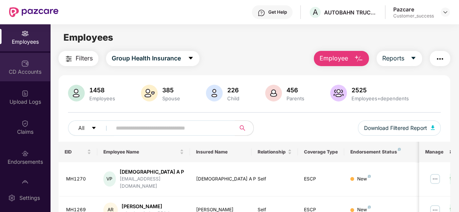
scroll to position [62, 0]
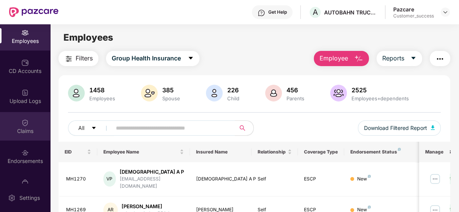
click at [24, 123] on img at bounding box center [25, 123] width 8 height 8
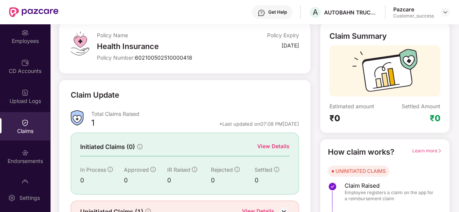
scroll to position [0, 0]
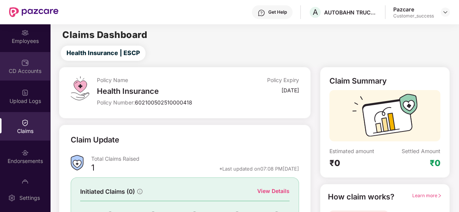
click at [29, 70] on div "CD Accounts" at bounding box center [25, 71] width 50 height 8
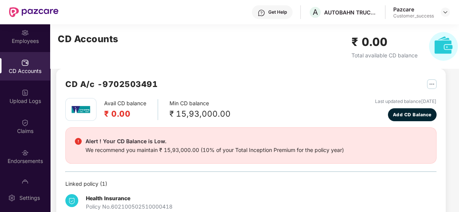
scroll to position [9, 0]
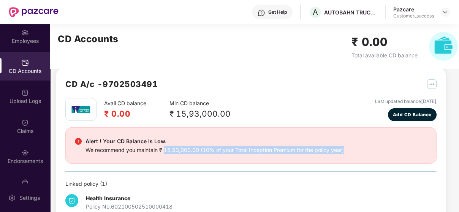
drag, startPoint x: 164, startPoint y: 150, endPoint x: 362, endPoint y: 158, distance: 198.7
click at [362, 158] on div "Alert ! Your CD Balance is Low. We recommend you maintain ₹ 15,93,000.00 (10% o…" at bounding box center [251, 145] width 372 height 37
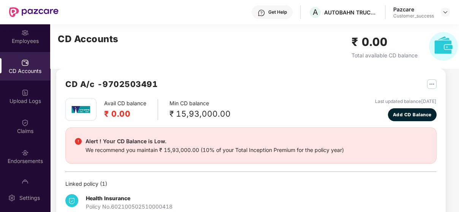
click at [159, 150] on div "We recommend you maintain ₹ 15,93,000.00 (10% of your Total Inception Premium f…" at bounding box center [215, 150] width 259 height 8
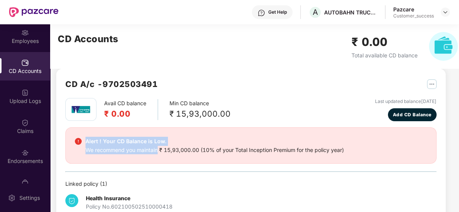
drag, startPoint x: 85, startPoint y: 139, endPoint x: 158, endPoint y: 148, distance: 73.2
click at [158, 148] on div "Alert ! Your CD Balance is Low. We recommend you maintain ₹ 15,93,000.00 (10% o…" at bounding box center [215, 145] width 259 height 17
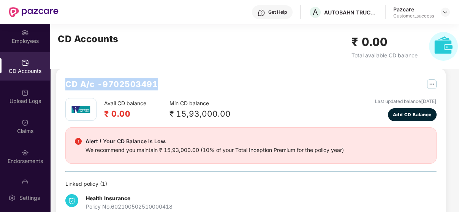
drag, startPoint x: 65, startPoint y: 84, endPoint x: 157, endPoint y: 89, distance: 92.2
click at [157, 89] on h2 "CD A/c - 9702503491" at bounding box center [111, 84] width 92 height 13
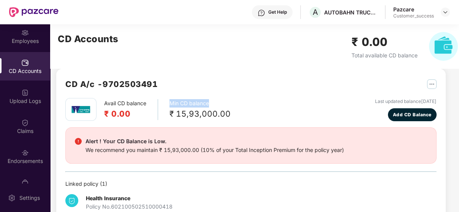
drag, startPoint x: 170, startPoint y: 102, endPoint x: 210, endPoint y: 101, distance: 39.5
click at [210, 101] on div "Min CD balance ₹ 15,93,000.00" at bounding box center [200, 109] width 61 height 21
click at [193, 126] on div "Avail CD balance ₹ 0.00 Min CD balance ₹ 15,93,000.00 Last updated balance [DAT…" at bounding box center [251, 158] width 372 height 121
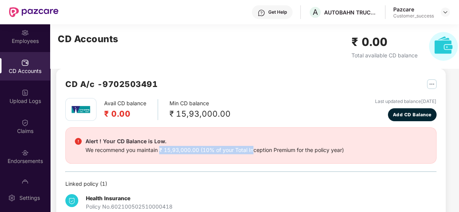
drag, startPoint x: 159, startPoint y: 149, endPoint x: 254, endPoint y: 150, distance: 94.3
click at [254, 150] on div "We recommend you maintain ₹ 15,93,000.00 (10% of your Total Inception Premium f…" at bounding box center [215, 150] width 259 height 8
click at [107, 149] on div "We recommend you maintain ₹ 15,93,000.00 (10% of your Total Inception Premium f…" at bounding box center [215, 150] width 259 height 8
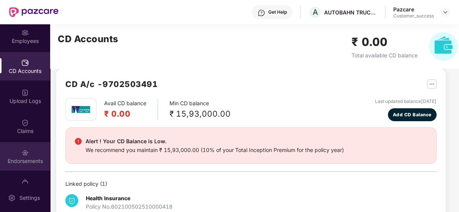
click at [38, 150] on div "Endorsements" at bounding box center [25, 156] width 50 height 29
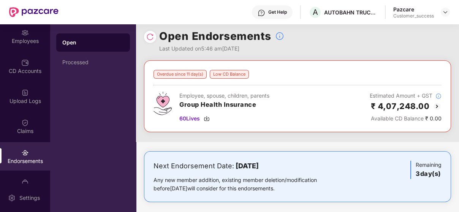
scroll to position [0, 0]
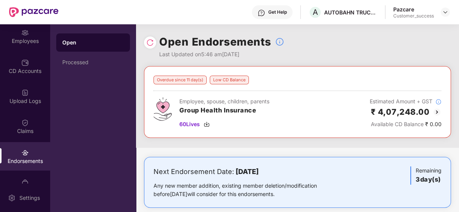
click at [436, 113] on img at bounding box center [437, 112] width 9 height 9
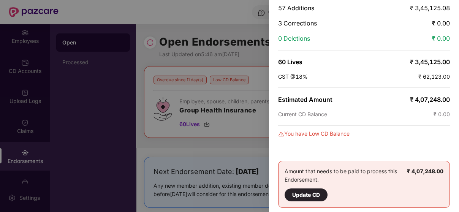
scroll to position [62, 0]
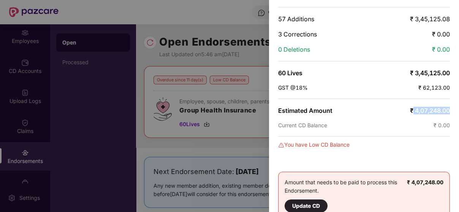
drag, startPoint x: 410, startPoint y: 110, endPoint x: 451, endPoint y: 110, distance: 41.8
click at [451, 110] on div "Employee, spouse, children, parents Group Health Insurance 60 Lives 57 Addition…" at bounding box center [364, 106] width 190 height 212
click at [404, 113] on div "Employee, spouse, children, parents Group Health Insurance 60 Lives 57 Addition…" at bounding box center [364, 106] width 190 height 212
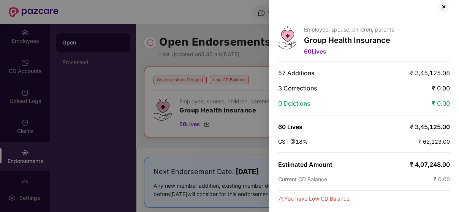
scroll to position [0, 0]
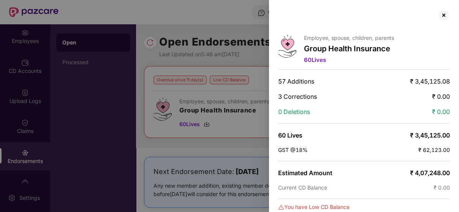
drag, startPoint x: 330, startPoint y: 61, endPoint x: 303, endPoint y: 61, distance: 26.6
click at [303, 61] on div "Employee, spouse, children, parents Group Health Insurance 60 Lives" at bounding box center [364, 50] width 172 height 31
drag, startPoint x: 412, startPoint y: 81, endPoint x: 448, endPoint y: 82, distance: 36.1
click at [448, 82] on span "₹ 3,45,125.08" at bounding box center [430, 82] width 40 height 8
drag, startPoint x: 278, startPoint y: 98, endPoint x: 450, endPoint y: 98, distance: 171.9
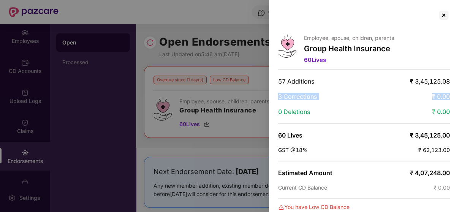
click at [450, 98] on div "Employee, spouse, children, parents Group Health Insurance 60 Lives 57 Addition…" at bounding box center [364, 106] width 190 height 212
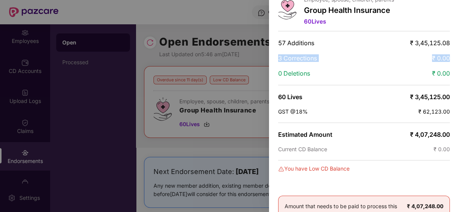
scroll to position [38, 0]
drag, startPoint x: 411, startPoint y: 133, endPoint x: 430, endPoint y: 135, distance: 19.5
drag, startPoint x: 430, startPoint y: 135, endPoint x: 438, endPoint y: 133, distance: 8.7
click at [438, 133] on span "₹ 4,07,248.00" at bounding box center [430, 135] width 40 height 8
click at [424, 132] on span "₹ 4,07,248.00" at bounding box center [430, 135] width 40 height 8
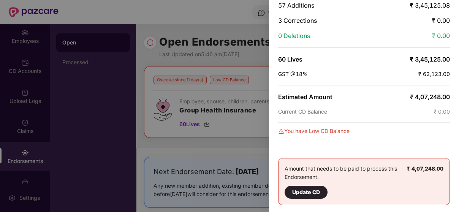
scroll to position [0, 0]
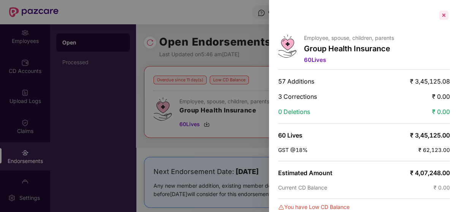
click at [442, 17] on div at bounding box center [444, 15] width 12 height 12
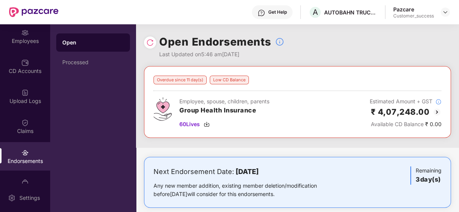
scroll to position [10, 0]
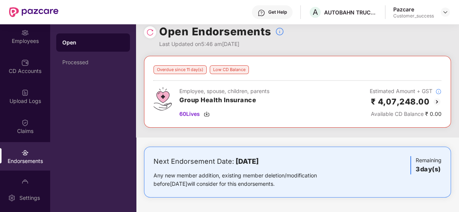
click at [233, 160] on div "Next Endorsement Date: [DATE]" at bounding box center [247, 161] width 187 height 11
drag, startPoint x: 235, startPoint y: 161, endPoint x: 273, endPoint y: 163, distance: 38.1
click at [259, 163] on b "[DATE]" at bounding box center [247, 161] width 23 height 8
drag, startPoint x: 234, startPoint y: 161, endPoint x: 291, endPoint y: 159, distance: 56.7
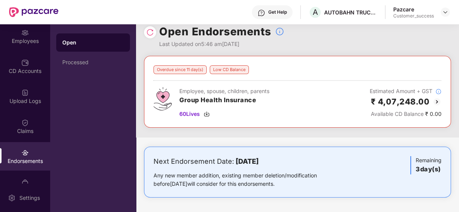
click at [291, 159] on div "Next Endorsement Date: [DATE]" at bounding box center [247, 161] width 187 height 11
drag, startPoint x: 289, startPoint y: 163, endPoint x: 265, endPoint y: 160, distance: 23.8
click at [259, 160] on b "[DATE]" at bounding box center [247, 161] width 23 height 8
drag, startPoint x: 234, startPoint y: 161, endPoint x: 291, endPoint y: 165, distance: 56.8
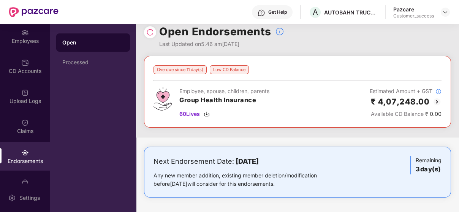
click at [291, 165] on div "Next Endorsement Date: [DATE]" at bounding box center [247, 161] width 187 height 11
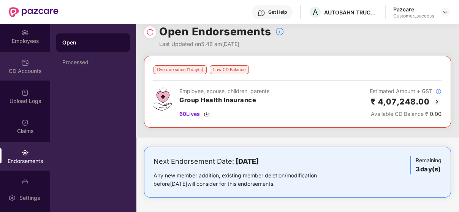
click at [25, 64] on img at bounding box center [25, 63] width 8 height 8
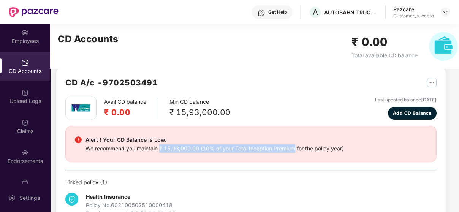
drag, startPoint x: 160, startPoint y: 146, endPoint x: 297, endPoint y: 149, distance: 136.9
click at [297, 149] on div "We recommend you maintain ₹ 15,93,000.00 (10% of your Total Inception Premium f…" at bounding box center [215, 149] width 259 height 8
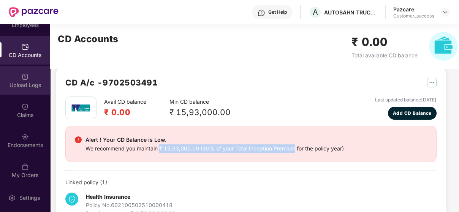
scroll to position [79, 0]
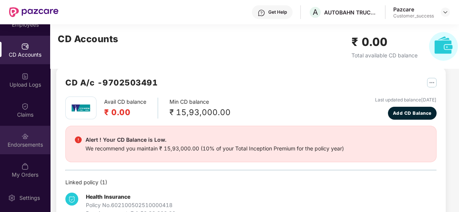
click at [24, 151] on div "Endorsements" at bounding box center [25, 140] width 50 height 29
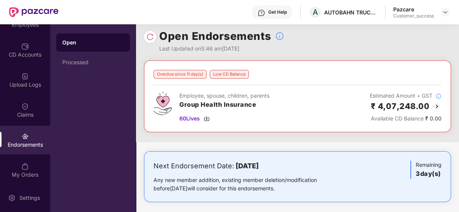
scroll to position [0, 0]
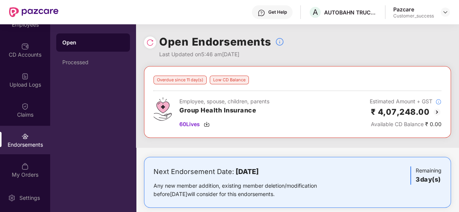
drag, startPoint x: 233, startPoint y: 172, endPoint x: 295, endPoint y: 171, distance: 61.6
click at [295, 171] on div "Next Endorsement Date: [DATE]" at bounding box center [247, 172] width 187 height 11
drag, startPoint x: 234, startPoint y: 172, endPoint x: 287, endPoint y: 171, distance: 52.9
click at [259, 171] on b "[DATE]" at bounding box center [247, 172] width 23 height 8
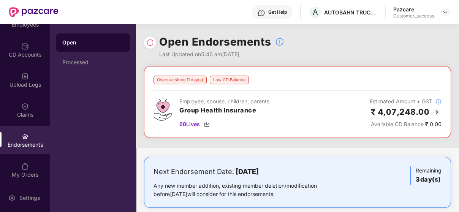
click at [233, 174] on div "Next Endorsement Date: [DATE]" at bounding box center [247, 172] width 187 height 11
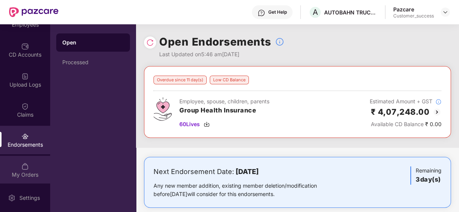
scroll to position [111, 0]
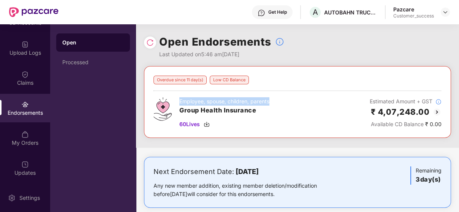
drag, startPoint x: 179, startPoint y: 102, endPoint x: 275, endPoint y: 102, distance: 95.5
click at [275, 102] on div "Employee, spouse, children, parents Group Health Insurance 60 Lives Estimated A…" at bounding box center [298, 112] width 288 height 31
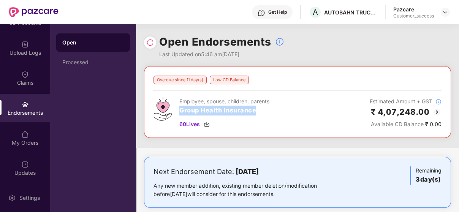
drag, startPoint x: 180, startPoint y: 111, endPoint x: 257, endPoint y: 112, distance: 76.4
click at [257, 112] on h3 "Group Health Insurance" at bounding box center [224, 111] width 90 height 10
drag, startPoint x: 257, startPoint y: 112, endPoint x: 176, endPoint y: 104, distance: 81.0
click at [176, 104] on div "Employee, spouse, children, parents Group Health Insurance 60 Lives" at bounding box center [212, 112] width 116 height 31
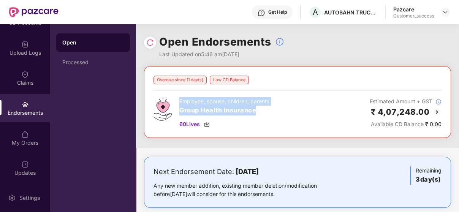
click at [176, 104] on div "Employee, spouse, children, parents Group Health Insurance 60 Lives" at bounding box center [212, 112] width 116 height 31
drag, startPoint x: 179, startPoint y: 102, endPoint x: 264, endPoint y: 107, distance: 85.0
click at [264, 107] on div "Employee, spouse, children, parents Group Health Insurance 60 Lives" at bounding box center [224, 112] width 90 height 31
click at [264, 107] on h3 "Group Health Insurance" at bounding box center [224, 111] width 90 height 10
drag, startPoint x: 257, startPoint y: 111, endPoint x: 178, endPoint y: 102, distance: 79.6
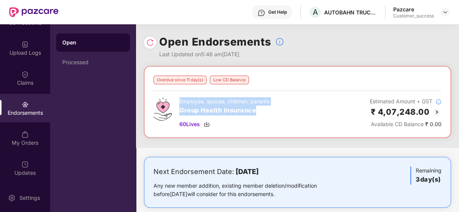
click at [178, 102] on div "Employee, spouse, children, parents Group Health Insurance 60 Lives" at bounding box center [212, 112] width 116 height 31
click at [260, 110] on h3 "Group Health Insurance" at bounding box center [224, 111] width 90 height 10
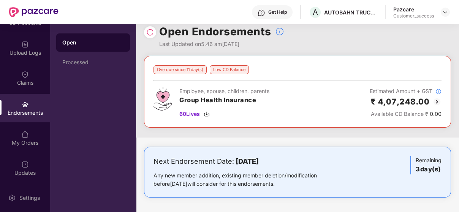
scroll to position [0, 0]
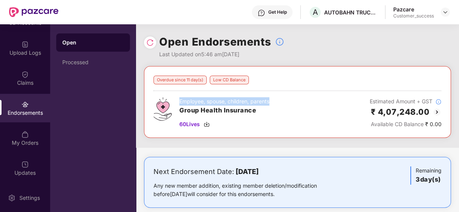
drag, startPoint x: 179, startPoint y: 102, endPoint x: 281, endPoint y: 102, distance: 101.5
click at [281, 102] on div "Employee, spouse, children, parents Group Health Insurance 60 Lives Estimated A…" at bounding box center [298, 112] width 288 height 31
click at [340, 145] on div "Overdue since 11 day(s) Low CD Balance Employee, spouse, children, parents Grou…" at bounding box center [297, 107] width 323 height 82
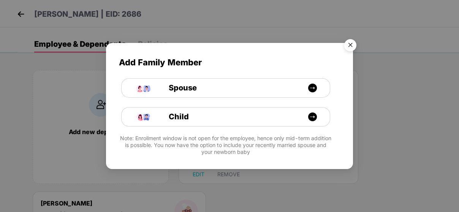
click at [353, 45] on img "Close" at bounding box center [350, 46] width 21 height 21
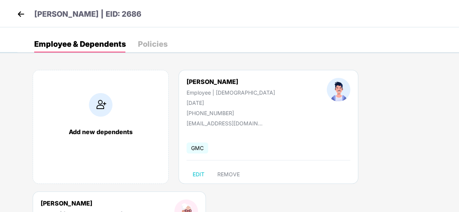
click at [17, 8] on img at bounding box center [20, 13] width 11 height 11
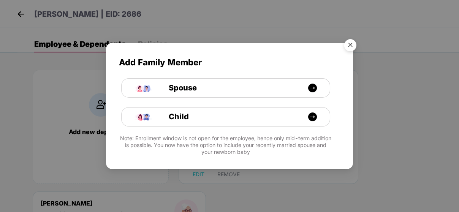
click at [350, 49] on img "Close" at bounding box center [350, 46] width 21 height 21
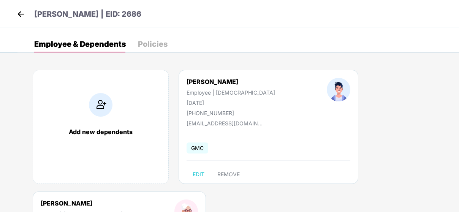
click at [23, 17] on img at bounding box center [20, 13] width 11 height 11
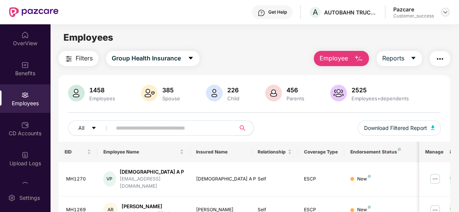
click at [445, 11] on img at bounding box center [446, 12] width 6 height 6
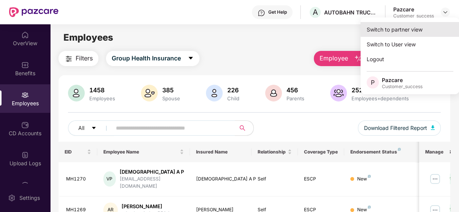
click at [400, 34] on div "Switch to partner view" at bounding box center [410, 29] width 99 height 15
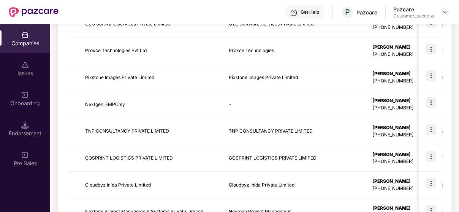
scroll to position [268, 0]
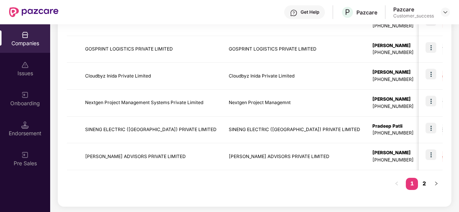
click at [428, 181] on link "2" at bounding box center [424, 183] width 12 height 11
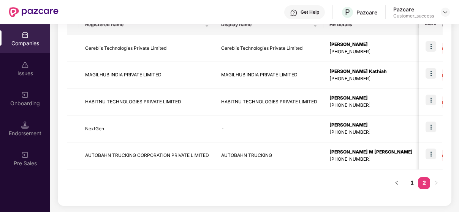
scroll to position [134, 0]
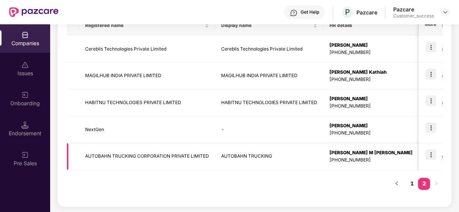
click at [132, 152] on td "AUTOBAHN TRUCKING CORPORATION PRIVATE LIMITED" at bounding box center [147, 156] width 136 height 27
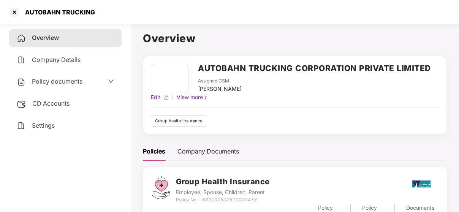
click at [54, 84] on span "Policy documents" at bounding box center [57, 82] width 51 height 8
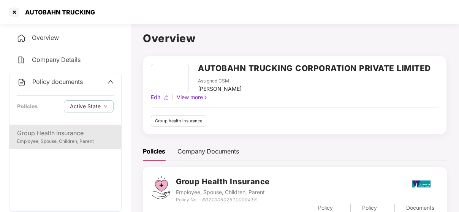
click at [46, 132] on div "Group Health Insurance" at bounding box center [65, 134] width 97 height 10
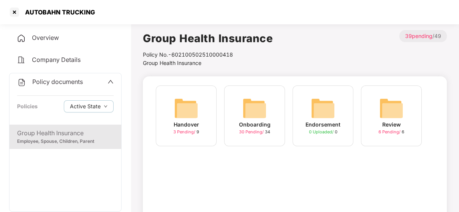
click at [262, 105] on img at bounding box center [255, 108] width 24 height 24
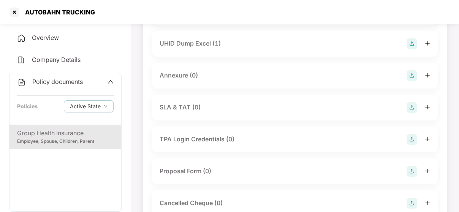
scroll to position [184, 0]
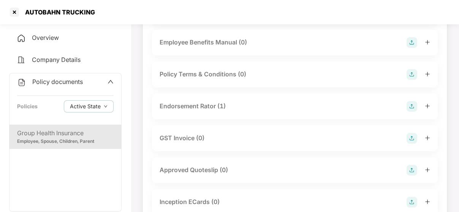
click at [333, 105] on div "Endorsement Rator (1)" at bounding box center [295, 106] width 271 height 11
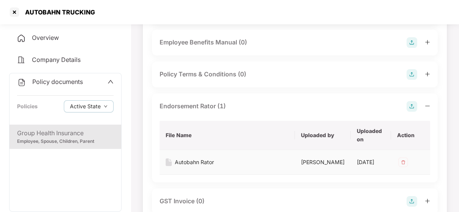
click at [200, 164] on div "Autobahn Rator" at bounding box center [194, 162] width 39 height 8
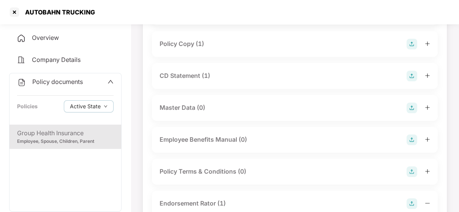
scroll to position [0, 0]
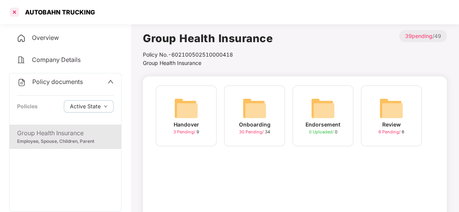
click at [11, 9] on div at bounding box center [14, 12] width 12 height 12
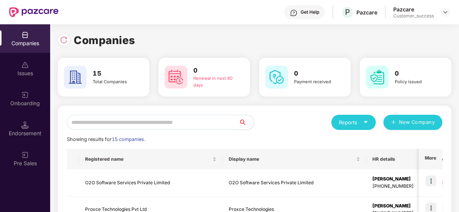
click at [123, 125] on input "text" at bounding box center [153, 122] width 172 height 15
type input "*"
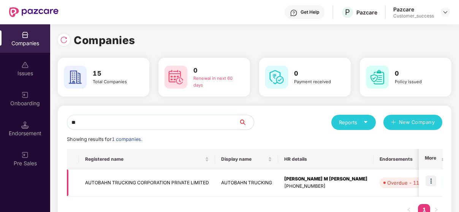
type input "**"
click at [438, 180] on td at bounding box center [431, 183] width 24 height 27
click at [431, 180] on img at bounding box center [431, 181] width 11 height 11
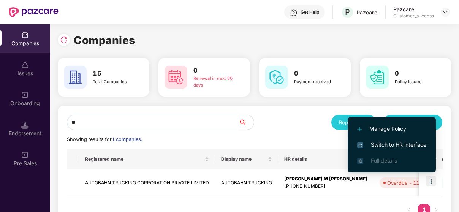
click at [408, 145] on span "Switch to HR interface" at bounding box center [391, 145] width 69 height 8
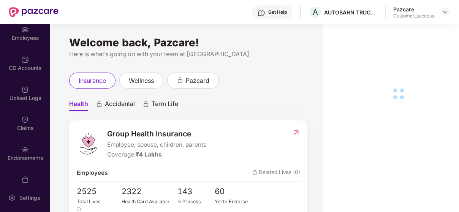
scroll to position [67, 0]
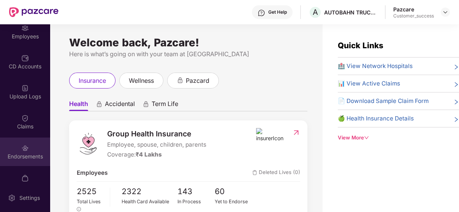
click at [23, 142] on div "Endorsements" at bounding box center [25, 152] width 50 height 29
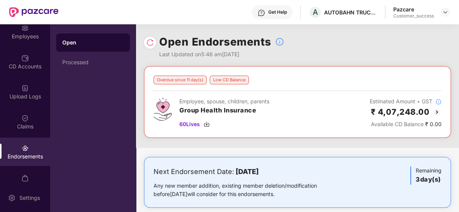
click at [435, 110] on img at bounding box center [437, 112] width 9 height 9
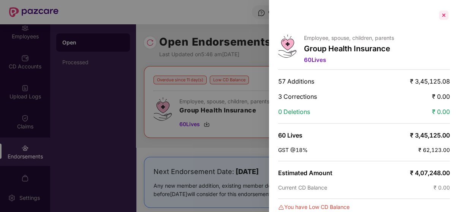
click at [440, 17] on div at bounding box center [444, 15] width 12 height 12
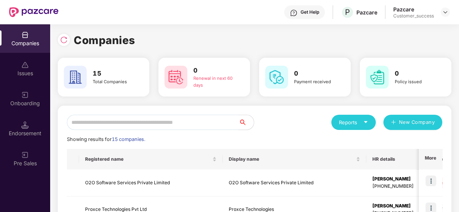
click at [138, 121] on input "text" at bounding box center [153, 122] width 172 height 15
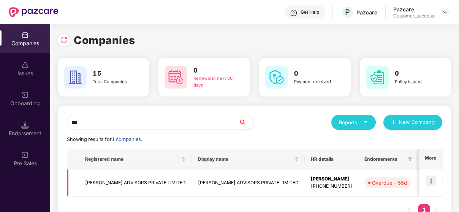
type input "***"
click at [431, 180] on img at bounding box center [431, 181] width 11 height 11
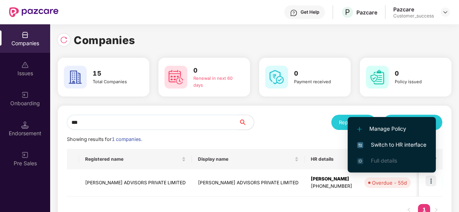
click at [395, 139] on li "Switch to HR interface" at bounding box center [392, 145] width 88 height 16
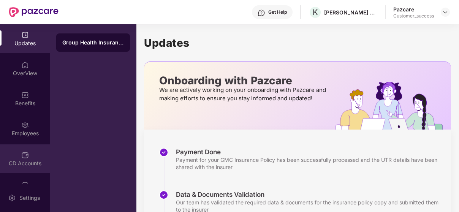
click at [17, 168] on div "CD Accounts" at bounding box center [25, 159] width 50 height 29
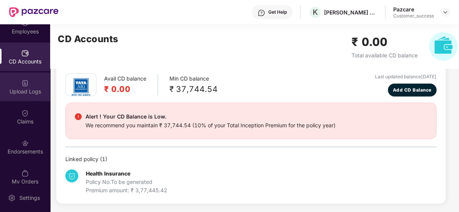
scroll to position [105, 0]
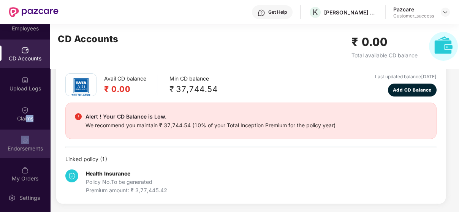
drag, startPoint x: 26, startPoint y: 126, endPoint x: 24, endPoint y: 137, distance: 10.9
click at [24, 137] on div "Updates OverView Benefits Employees CD Accounts Upload Logs Claims Endorsements…" at bounding box center [25, 103] width 50 height 159
click at [24, 137] on img at bounding box center [25, 141] width 8 height 8
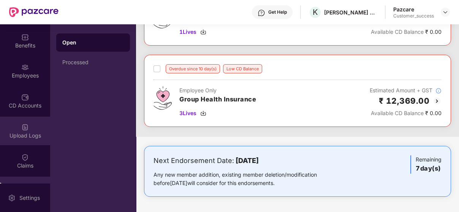
scroll to position [53, 0]
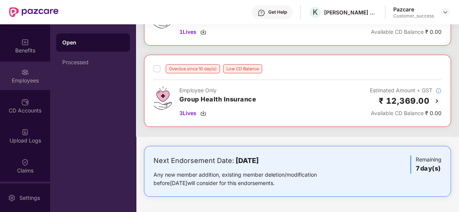
click at [30, 83] on div "Employees" at bounding box center [25, 81] width 50 height 8
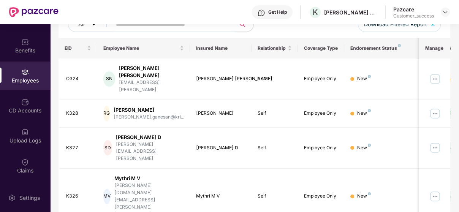
scroll to position [254, 0]
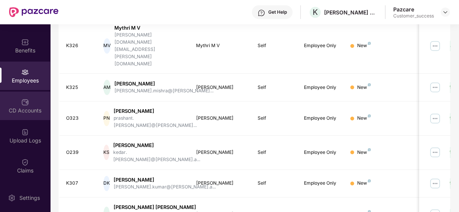
click at [4, 103] on div "CD Accounts" at bounding box center [25, 106] width 50 height 29
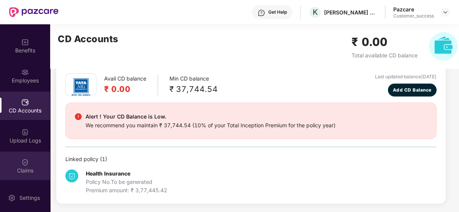
scroll to position [111, 0]
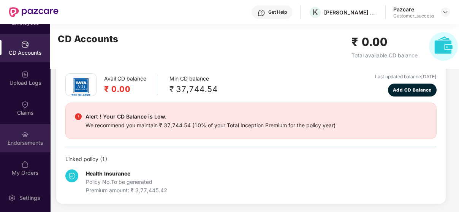
click at [25, 133] on img at bounding box center [25, 135] width 8 height 8
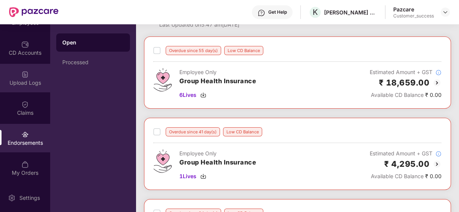
scroll to position [76, 0]
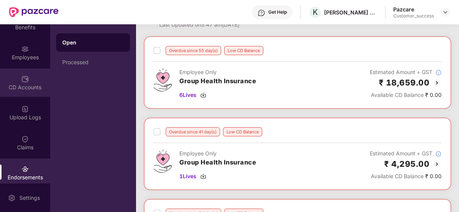
click at [21, 78] on img at bounding box center [25, 79] width 8 height 8
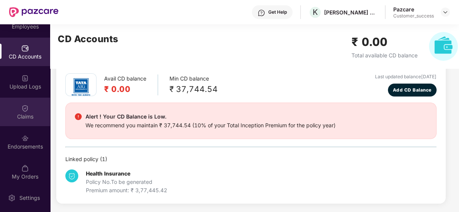
scroll to position [106, 0]
click at [29, 152] on div "Endorsements" at bounding box center [25, 142] width 50 height 29
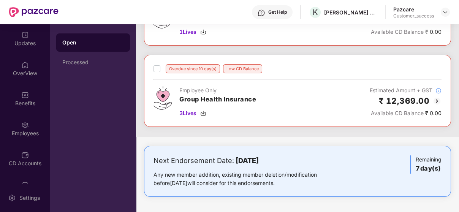
scroll to position [0, 0]
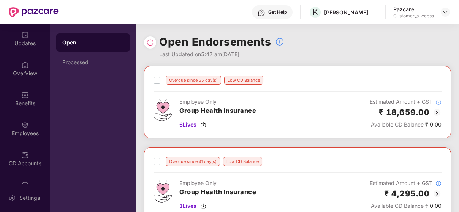
click at [435, 112] on img at bounding box center [437, 112] width 9 height 9
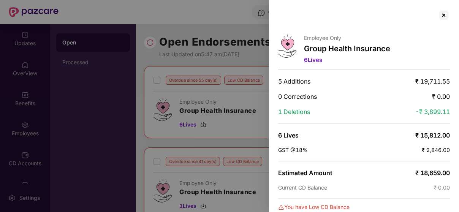
scroll to position [2, 0]
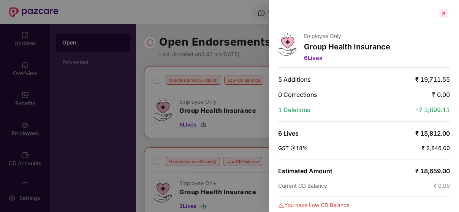
click at [446, 11] on div at bounding box center [444, 13] width 12 height 12
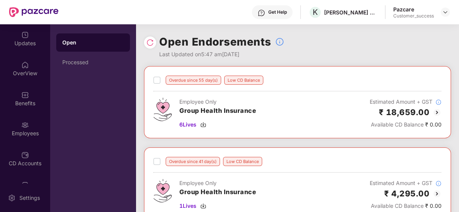
click at [438, 110] on img at bounding box center [437, 112] width 9 height 9
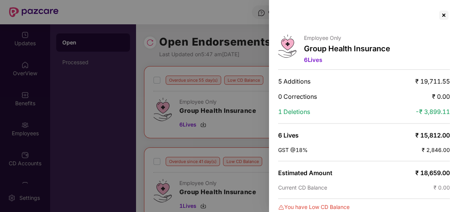
scroll to position [0, 0]
click at [447, 15] on div at bounding box center [444, 15] width 12 height 12
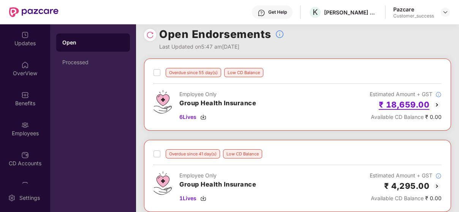
scroll to position [7, 0]
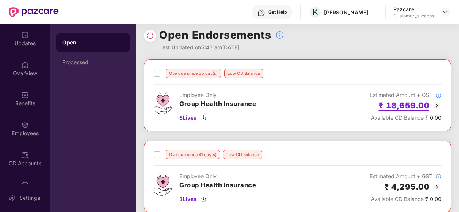
click at [416, 110] on h2 "₹ 18,659.00" at bounding box center [404, 105] width 51 height 13
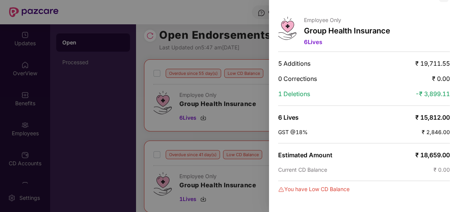
scroll to position [0, 0]
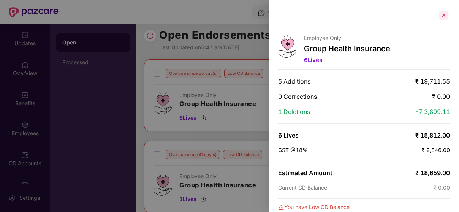
click at [441, 13] on div at bounding box center [444, 15] width 12 height 12
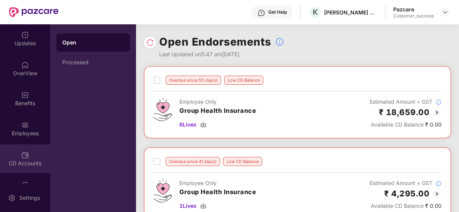
click at [24, 146] on div "CD Accounts" at bounding box center [25, 159] width 50 height 29
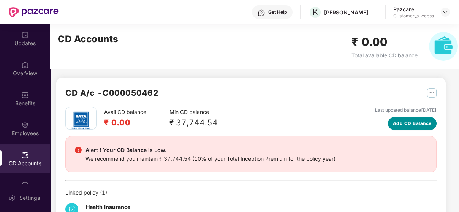
click at [398, 129] on button "Add CD Balance" at bounding box center [412, 123] width 49 height 13
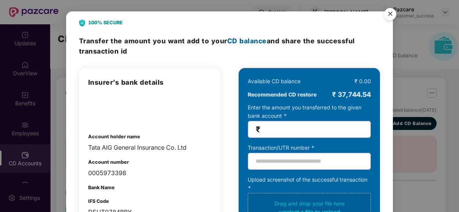
click at [389, 14] on img "Close" at bounding box center [390, 15] width 21 height 21
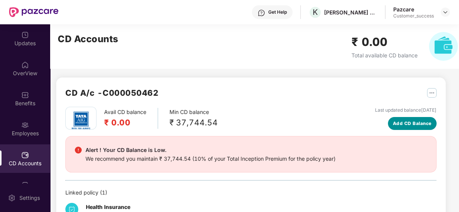
click at [424, 120] on span "Add CD Balance" at bounding box center [412, 123] width 39 height 7
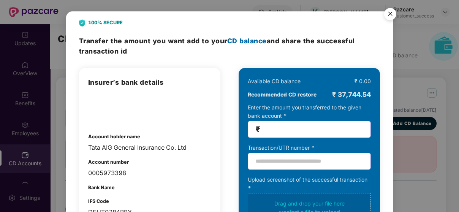
click at [387, 14] on img "Close" at bounding box center [390, 15] width 21 height 21
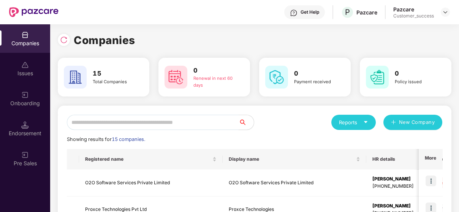
click at [99, 118] on input "text" at bounding box center [153, 122] width 172 height 15
type input "*"
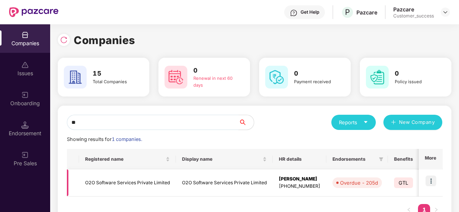
type input "**"
click at [433, 179] on img at bounding box center [431, 181] width 11 height 11
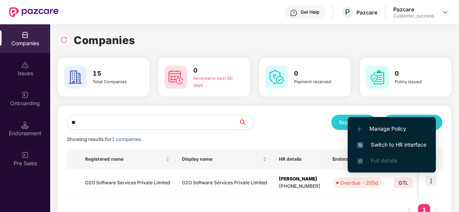
click at [391, 143] on span "Switch to HR interface" at bounding box center [391, 145] width 69 height 8
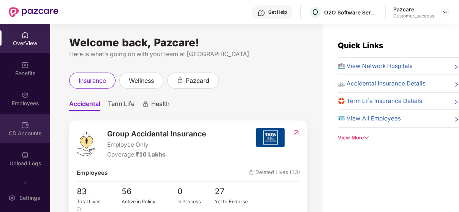
click at [15, 116] on div "CD Accounts" at bounding box center [25, 128] width 50 height 29
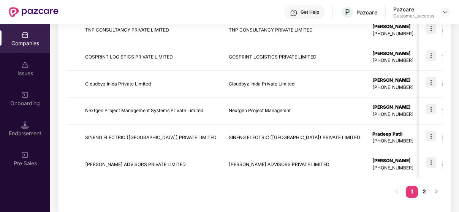
scroll to position [268, 0]
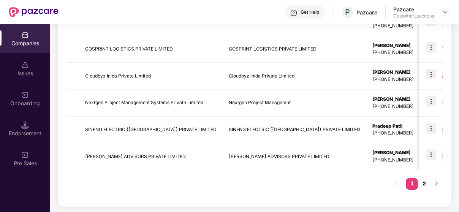
click at [424, 178] on link "2" at bounding box center [424, 183] width 12 height 11
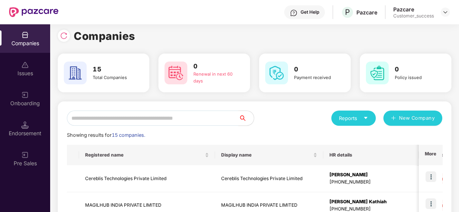
scroll to position [0, 0]
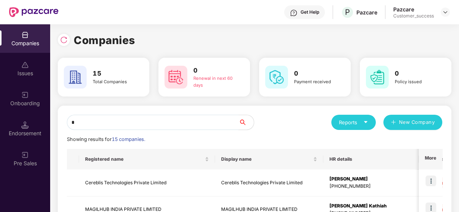
click at [175, 119] on input "*" at bounding box center [153, 122] width 172 height 15
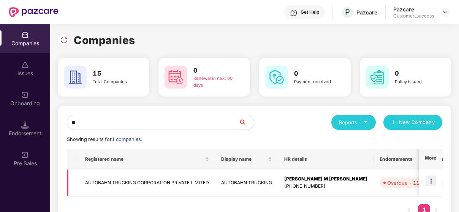
type input "**"
click at [430, 181] on img at bounding box center [431, 181] width 11 height 11
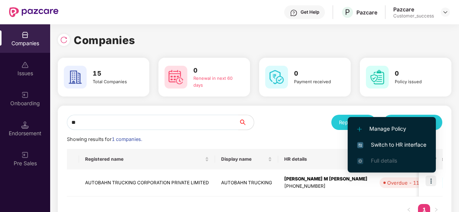
click at [391, 139] on li "Switch to HR interface" at bounding box center [392, 145] width 88 height 16
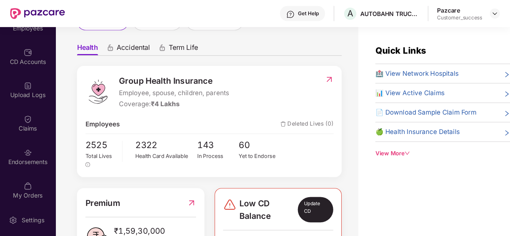
scroll to position [61, 0]
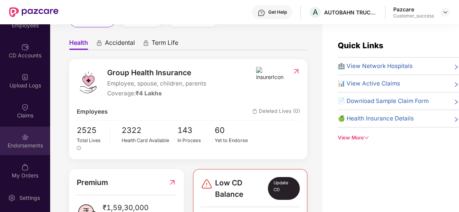
click at [18, 128] on div "Endorsements" at bounding box center [25, 141] width 50 height 29
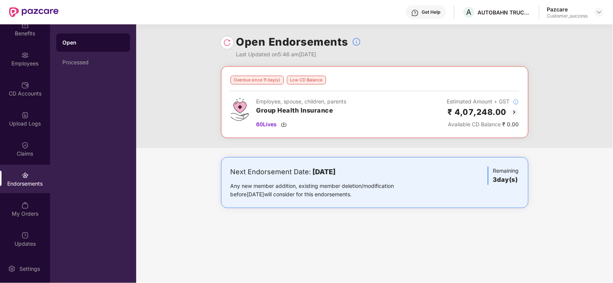
scroll to position [5, 0]
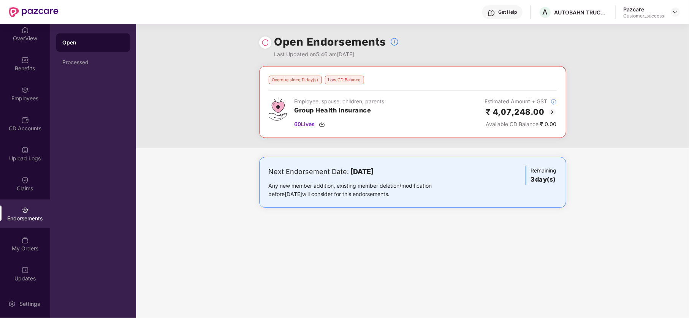
drag, startPoint x: 443, startPoint y: 5, endPoint x: 462, endPoint y: 238, distance: 234.3
click at [459, 212] on div "Open Endorsements Last Updated on 5:46 am[DATE] Overdue since 11 day(s) Low CD …" at bounding box center [412, 171] width 553 height 294
click at [459, 114] on img at bounding box center [552, 112] width 9 height 9
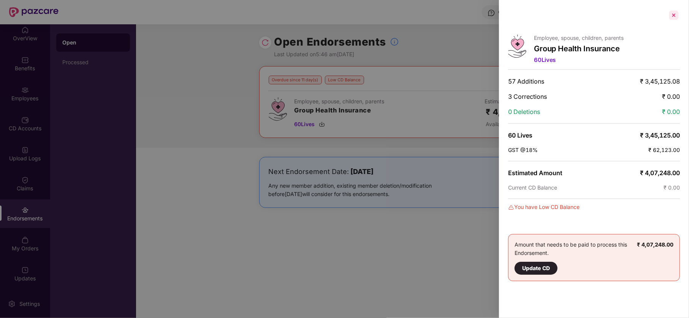
click at [459, 14] on div at bounding box center [674, 15] width 12 height 12
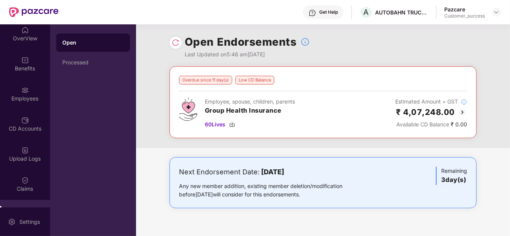
drag, startPoint x: 678, startPoint y: 0, endPoint x: 283, endPoint y: 156, distance: 424.7
click at [283, 156] on div "Overdue since 11 day(s) Low CD Balance Employee, spouse, children, parents Grou…" at bounding box center [323, 144] width 374 height 157
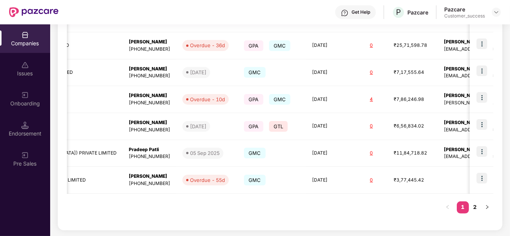
scroll to position [0, 245]
click at [459, 204] on link "2" at bounding box center [475, 206] width 12 height 11
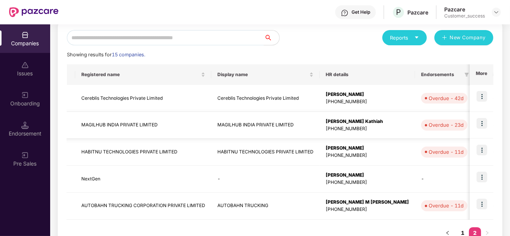
scroll to position [0, 0]
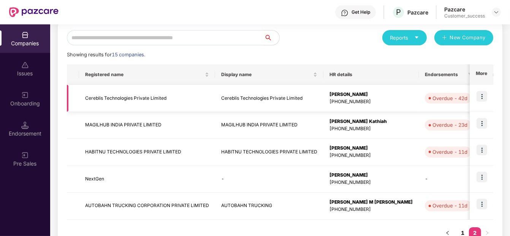
click at [459, 89] on td at bounding box center [482, 98] width 24 height 27
click at [459, 96] on img at bounding box center [482, 96] width 11 height 11
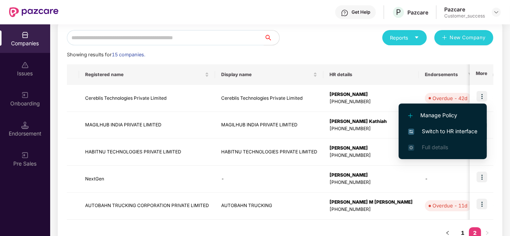
click at [429, 124] on li "Switch to HR interface" at bounding box center [443, 131] width 88 height 16
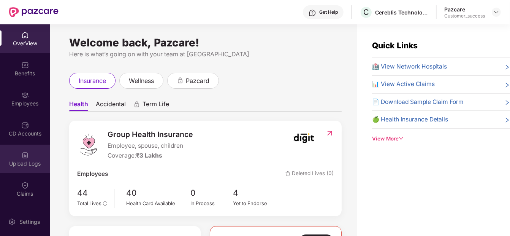
scroll to position [57, 0]
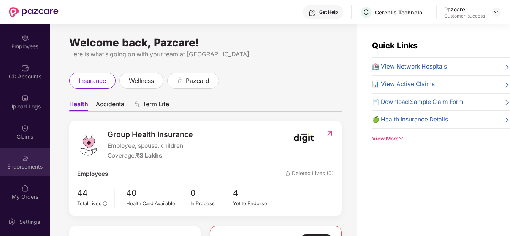
click at [21, 154] on div at bounding box center [25, 158] width 8 height 8
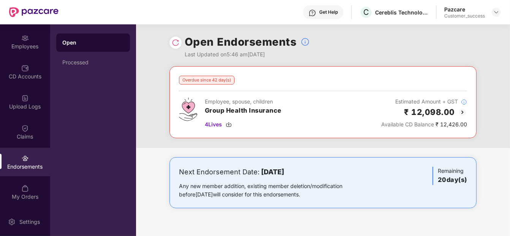
click at [459, 110] on img at bounding box center [462, 112] width 9 height 9
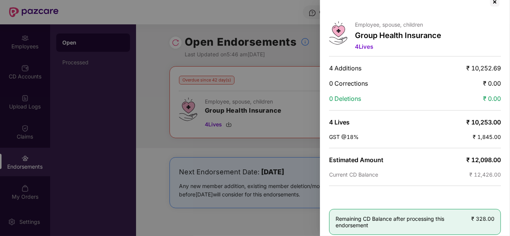
scroll to position [8, 0]
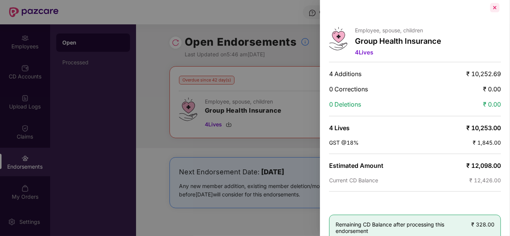
click at [459, 5] on div at bounding box center [495, 8] width 12 height 12
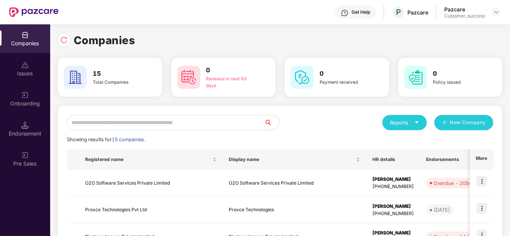
click at [159, 125] on input "text" at bounding box center [165, 122] width 197 height 15
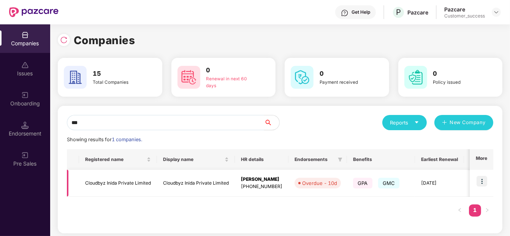
type input "***"
click at [459, 183] on img at bounding box center [482, 181] width 11 height 11
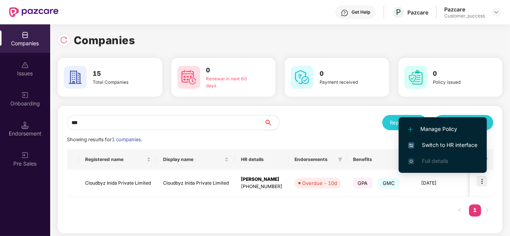
scroll to position [0, 0]
click at [459, 139] on li "Switch to HR interface" at bounding box center [443, 145] width 88 height 16
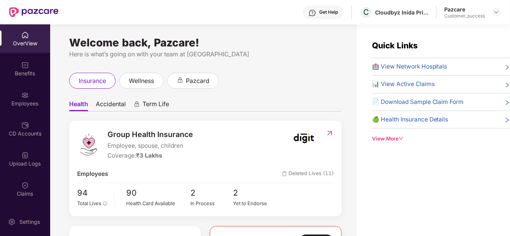
scroll to position [57, 0]
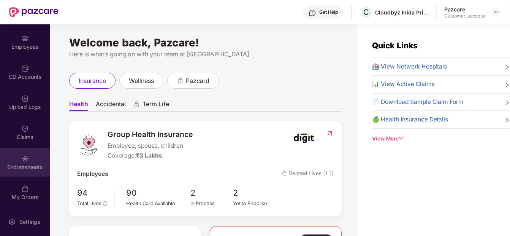
click at [25, 163] on div "Endorsements" at bounding box center [25, 167] width 50 height 8
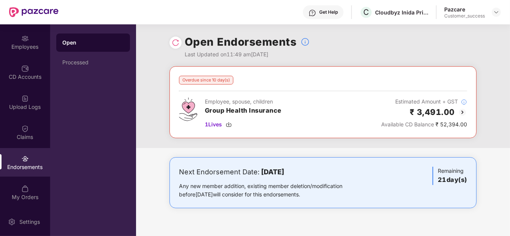
click at [459, 115] on img at bounding box center [462, 112] width 9 height 9
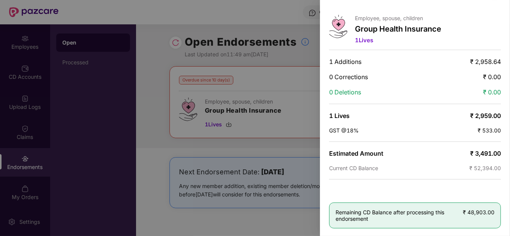
scroll to position [0, 0]
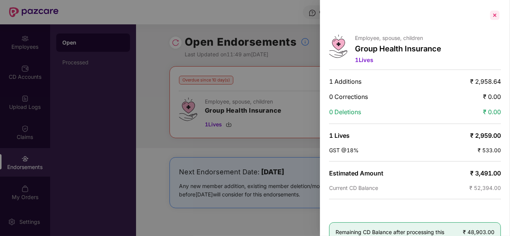
click at [459, 11] on div at bounding box center [495, 15] width 12 height 12
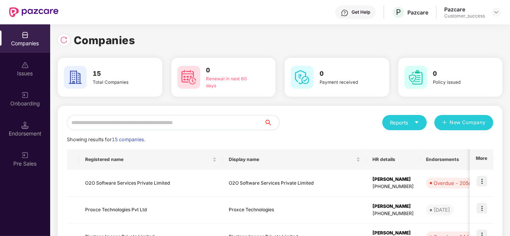
scroll to position [0, 0]
click at [265, 212] on td "Pixstone Images Private Limited" at bounding box center [295, 236] width 144 height 27
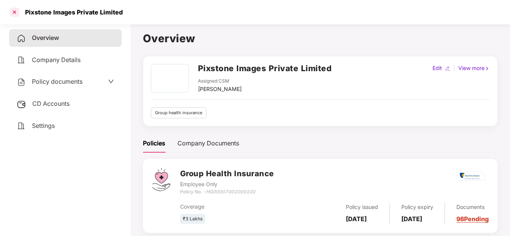
click at [14, 13] on div at bounding box center [14, 12] width 12 height 12
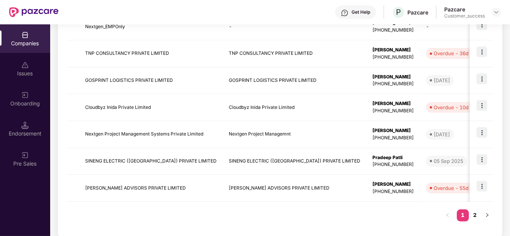
scroll to position [245, 0]
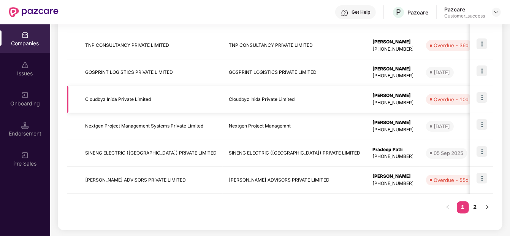
click at [106, 103] on td "Cloudbyz Inida Private Limited" at bounding box center [151, 99] width 144 height 27
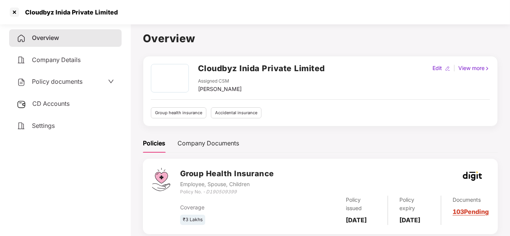
click at [106, 103] on div "CD Accounts" at bounding box center [65, 103] width 113 height 17
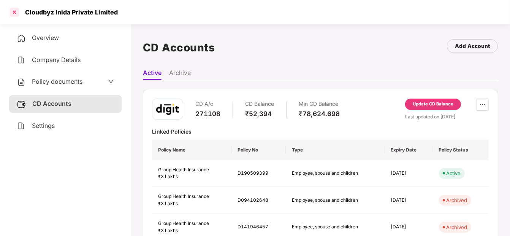
click at [16, 7] on div at bounding box center [14, 12] width 12 height 12
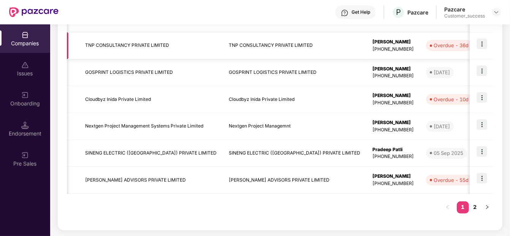
scroll to position [0, 113]
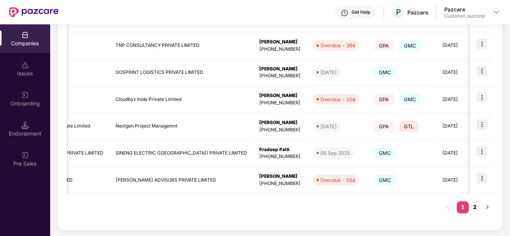
click at [459, 204] on link "2" at bounding box center [475, 206] width 12 height 11
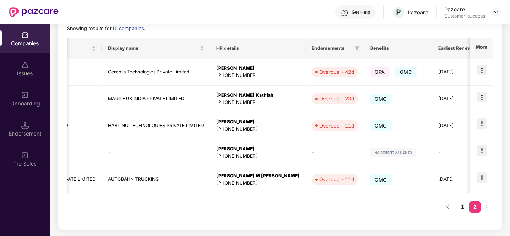
scroll to position [111, 0]
click at [459, 178] on img at bounding box center [482, 178] width 11 height 11
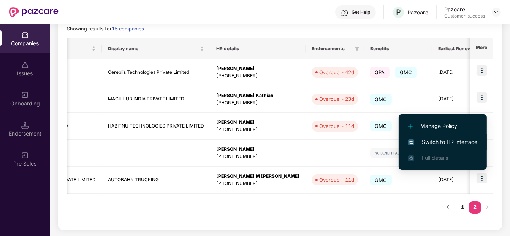
click at [459, 137] on li "Switch to HR interface" at bounding box center [443, 142] width 88 height 16
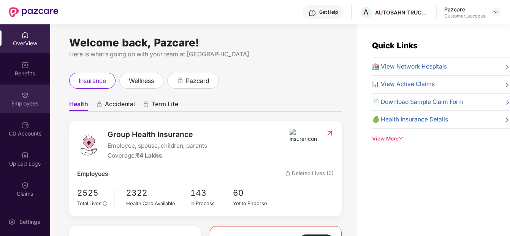
click at [23, 107] on div "Employees" at bounding box center [25, 98] width 50 height 29
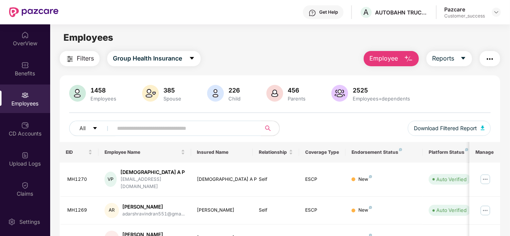
click at [121, 131] on input "text" at bounding box center [183, 127] width 133 height 11
paste input "*****"
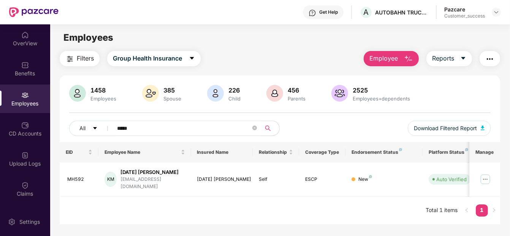
type input "*****"
click at [459, 173] on img at bounding box center [486, 179] width 12 height 12
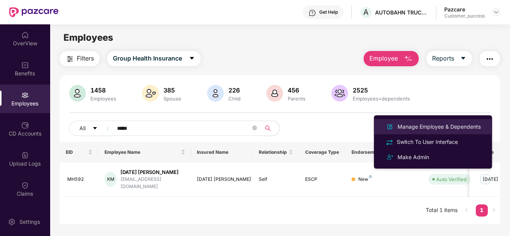
click at [459, 125] on div "Manage Employee & Dependents" at bounding box center [439, 126] width 86 height 8
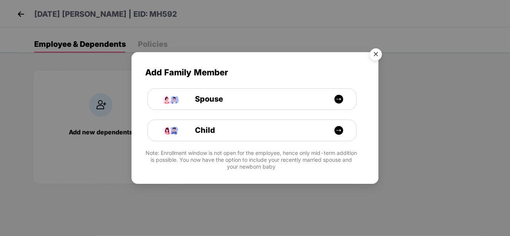
click at [377, 54] on img "Close" at bounding box center [375, 55] width 21 height 21
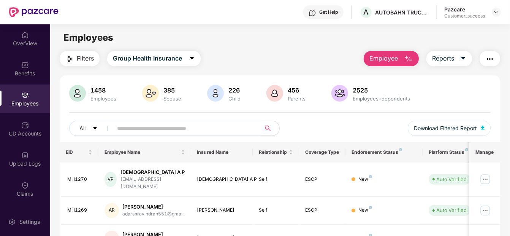
click at [164, 132] on input "text" at bounding box center [183, 127] width 133 height 11
paste input "******"
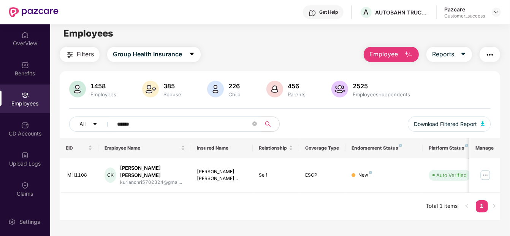
scroll to position [4, 0]
type input "******"
click at [442, 118] on button "Download Filtered Report" at bounding box center [449, 124] width 83 height 15
click at [266, 59] on div "Filters Group Health Insurance Employee Reports" at bounding box center [280, 54] width 441 height 15
click at [443, 123] on span "Download Filtered Report" at bounding box center [445, 124] width 63 height 8
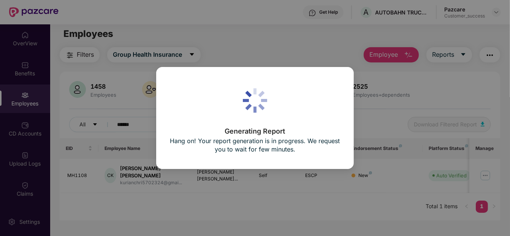
click at [308, 55] on div "Generating Report Hang on! Your report generation is in progress. We request yo…" at bounding box center [255, 118] width 510 height 236
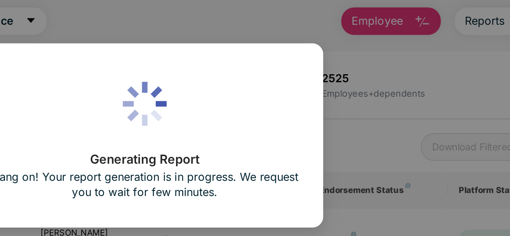
click at [392, 96] on div "Generating Report Hang on! Your report generation is in progress. We request yo…" at bounding box center [255, 118] width 510 height 236
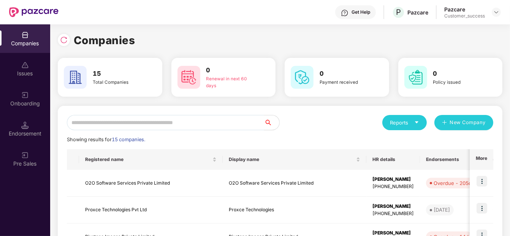
click at [135, 125] on input "text" at bounding box center [165, 122] width 197 height 15
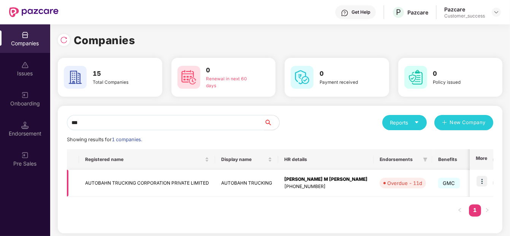
type input "***"
click at [459, 175] on td at bounding box center [482, 183] width 24 height 27
click at [459, 181] on img at bounding box center [482, 181] width 11 height 11
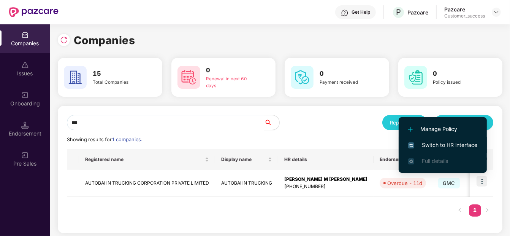
click at [459, 146] on span "Switch to HR interface" at bounding box center [442, 145] width 69 height 8
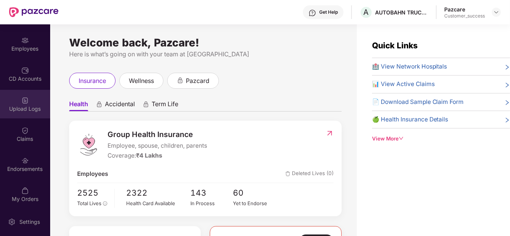
scroll to position [59, 0]
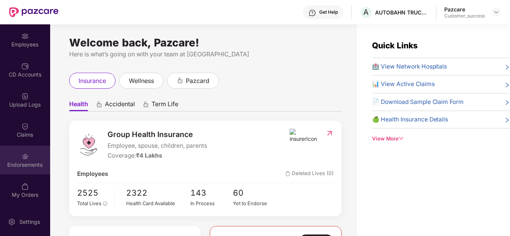
click at [24, 159] on img at bounding box center [25, 156] width 8 height 8
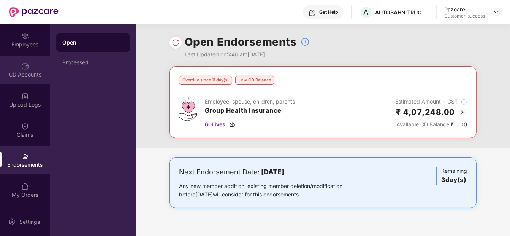
scroll to position [0, 0]
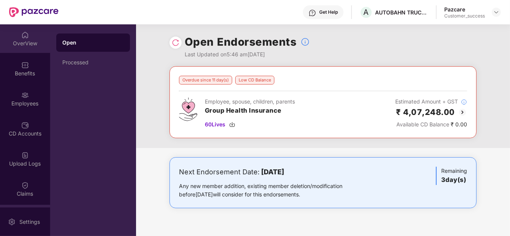
click at [20, 28] on div "OverView" at bounding box center [25, 38] width 50 height 29
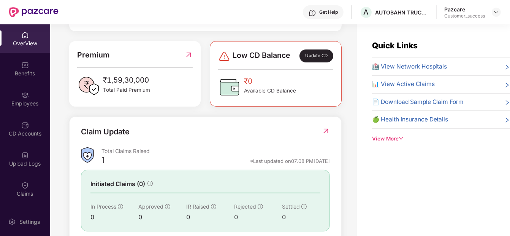
scroll to position [232, 0]
